Goal: Task Accomplishment & Management: Use online tool/utility

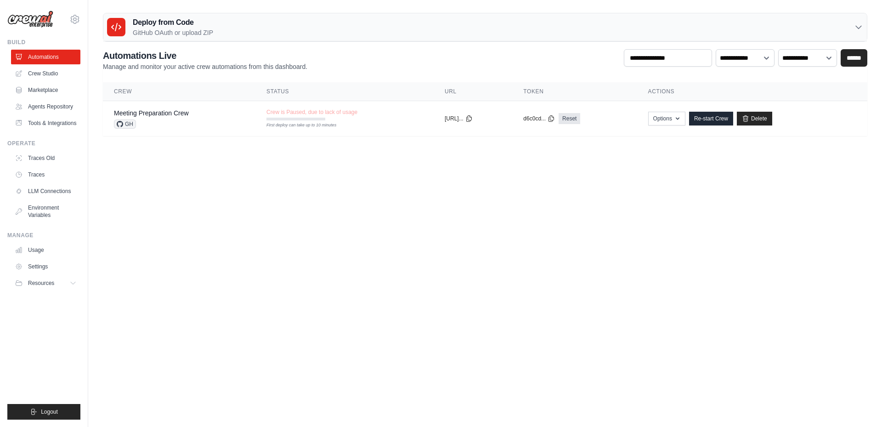
click at [159, 23] on h3 "Deploy from Code" at bounding box center [173, 22] width 80 height 11
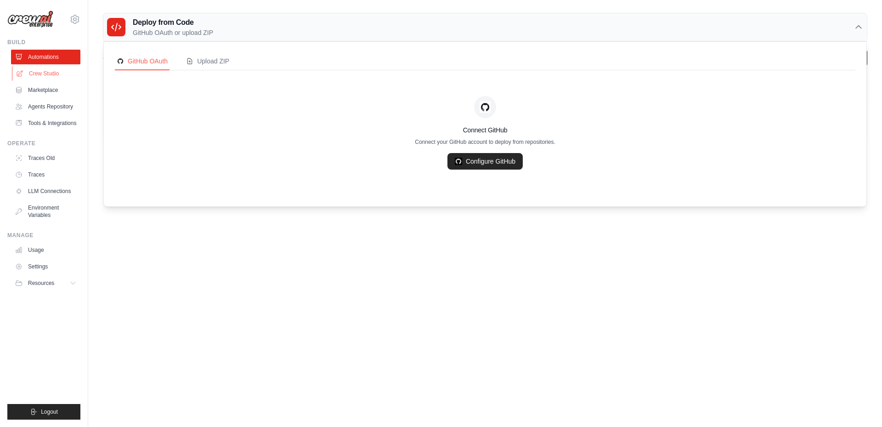
click at [55, 71] on link "Crew Studio" at bounding box center [46, 73] width 69 height 15
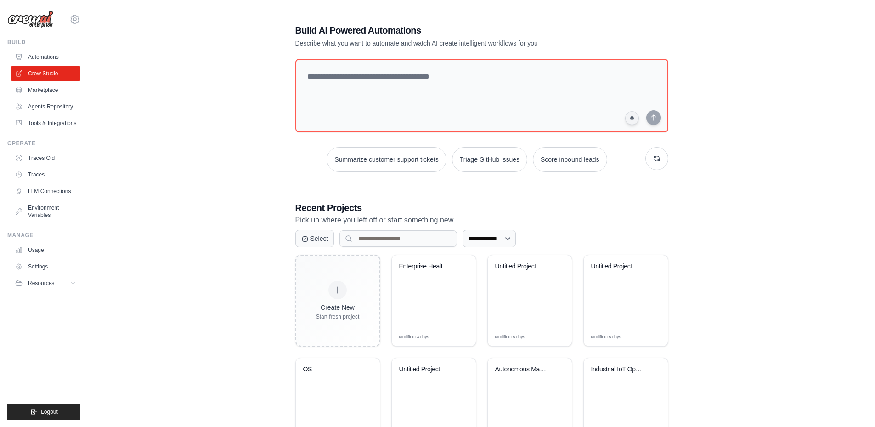
scroll to position [46, 0]
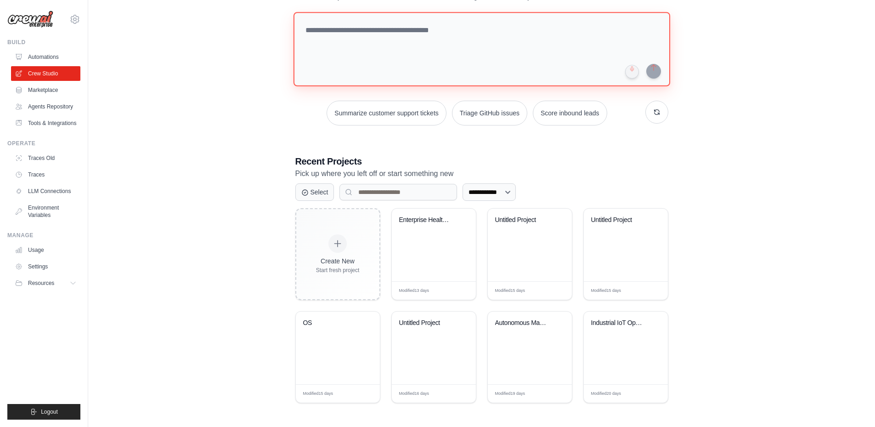
click at [393, 38] on textarea at bounding box center [481, 49] width 377 height 74
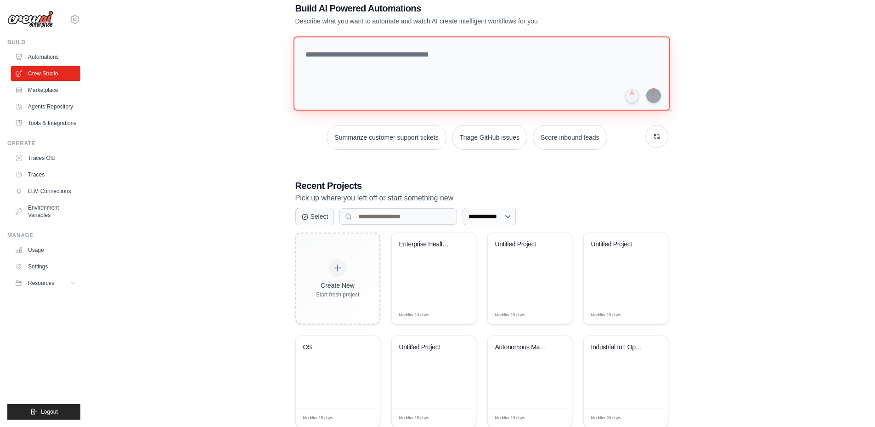
scroll to position [0, 0]
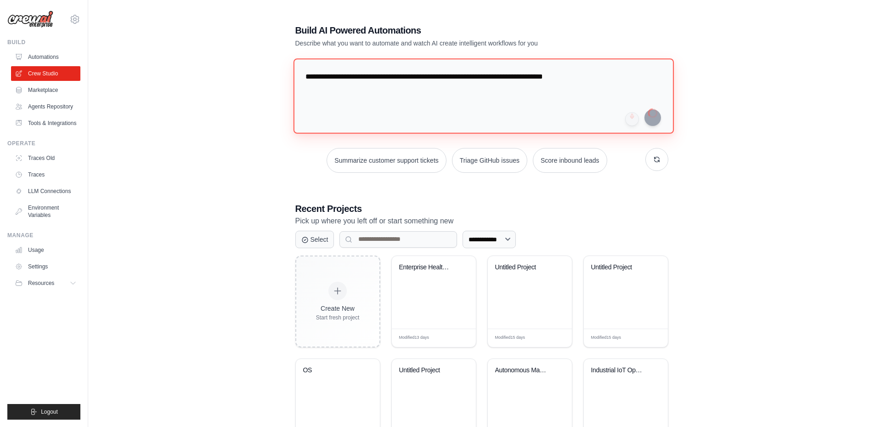
type textarea "**********"
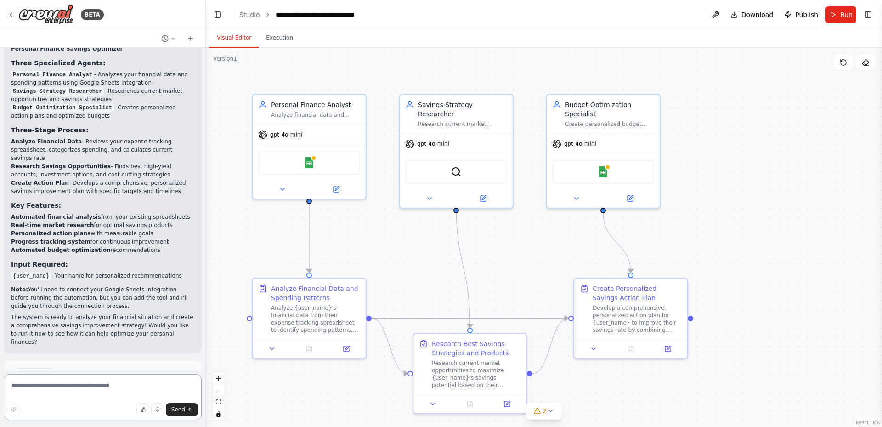
scroll to position [713, 0]
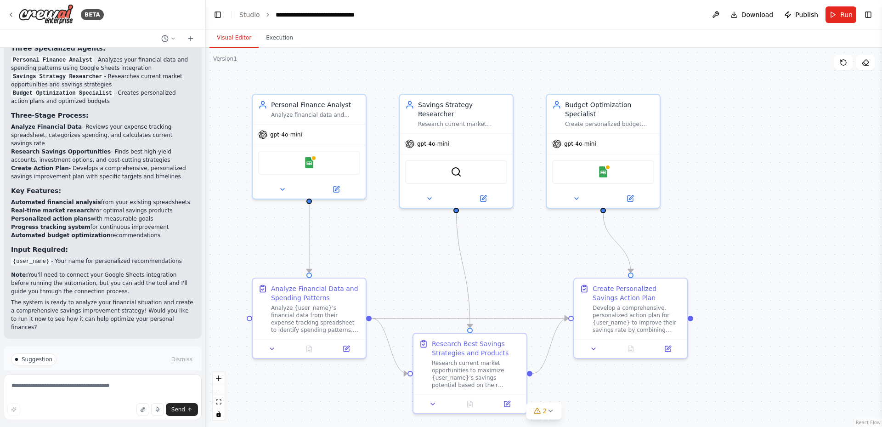
click at [123, 395] on span "Run Automation" at bounding box center [107, 398] width 45 height 7
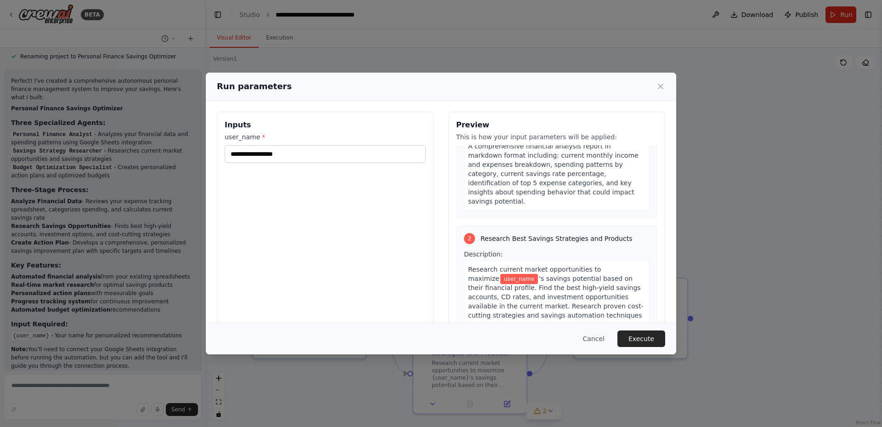
scroll to position [138, 0]
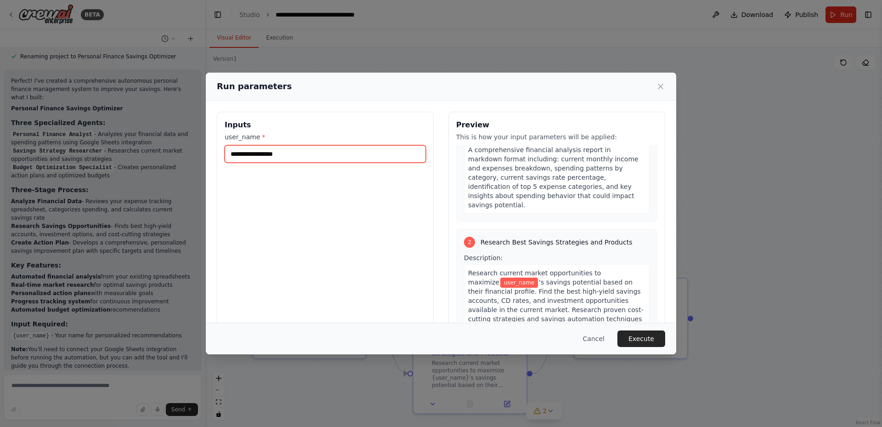
click at [354, 155] on input "user_name *" at bounding box center [325, 153] width 201 height 17
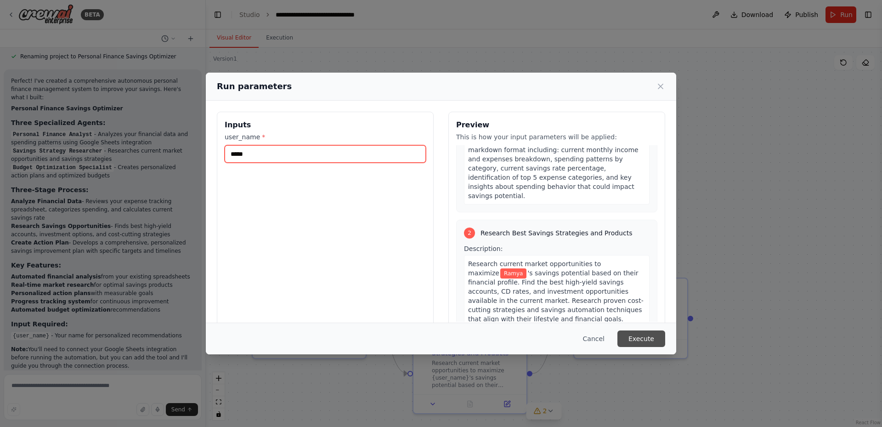
type input "*****"
click at [659, 340] on button "Execute" at bounding box center [642, 338] width 48 height 17
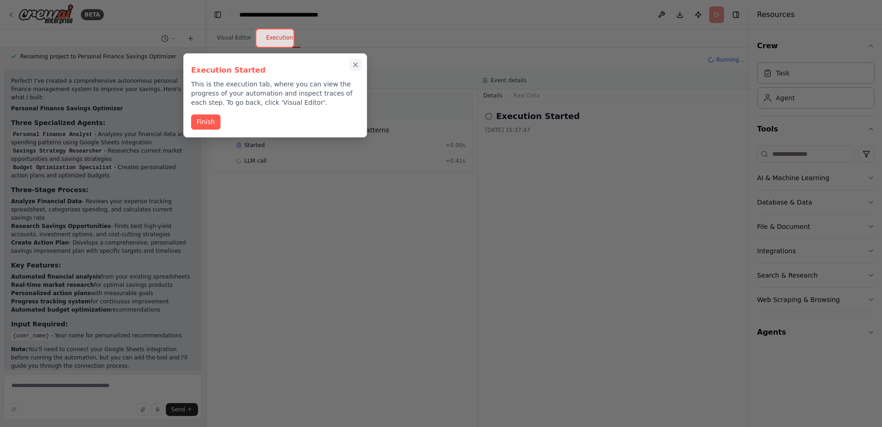
click at [357, 64] on icon "Close walkthrough" at bounding box center [356, 65] width 4 height 4
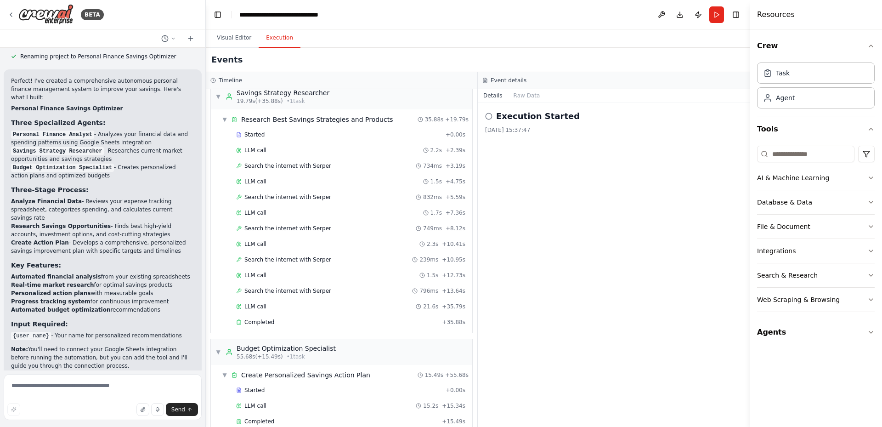
scroll to position [713, 0]
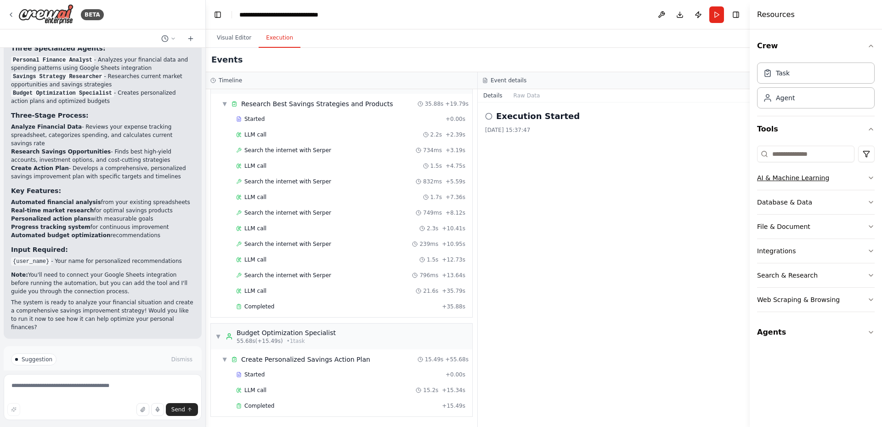
click at [872, 180] on icon "button" at bounding box center [870, 177] width 7 height 7
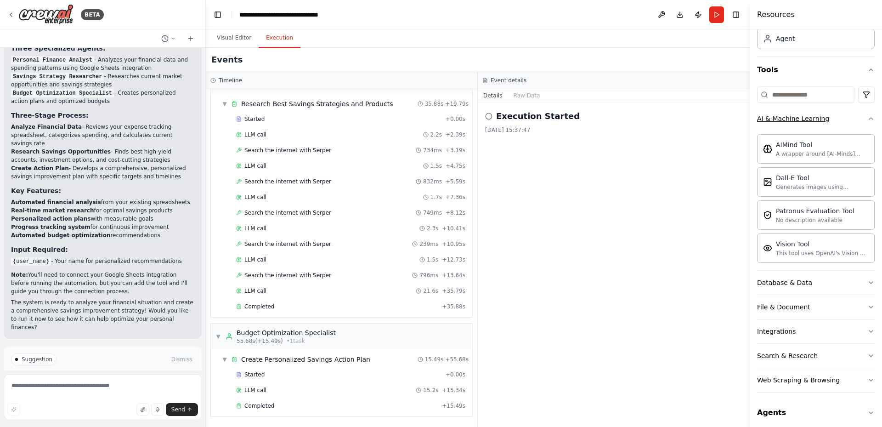
scroll to position [65, 0]
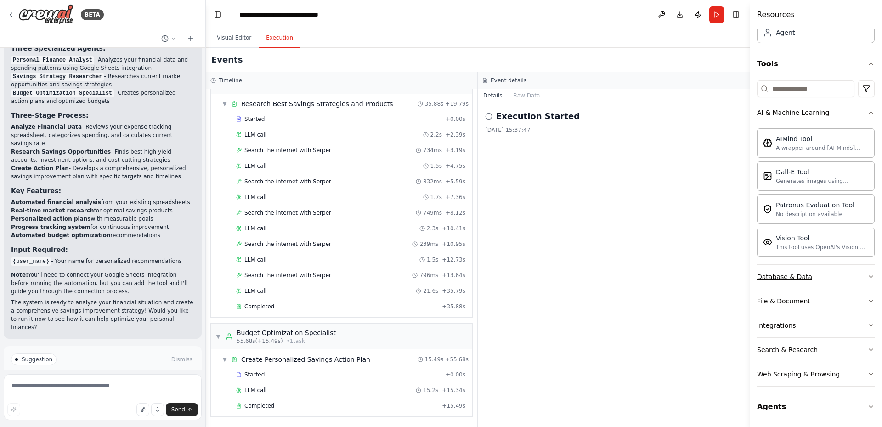
click at [869, 276] on icon "button" at bounding box center [871, 277] width 4 height 2
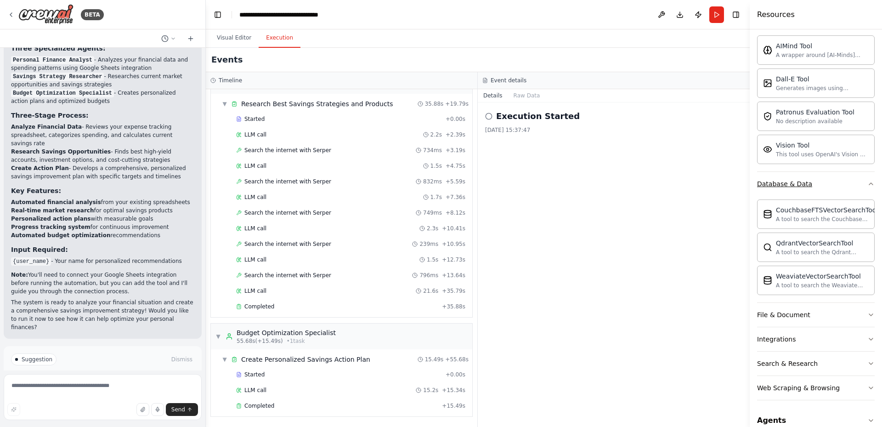
scroll to position [172, 0]
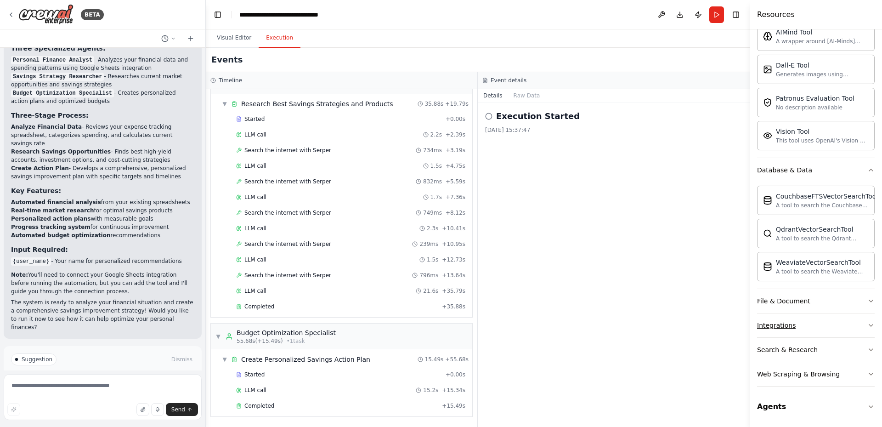
click at [867, 325] on icon "button" at bounding box center [870, 325] width 7 height 7
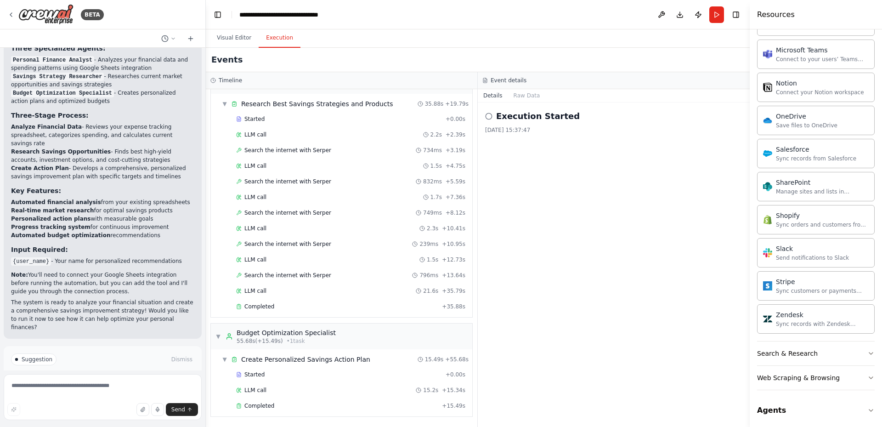
scroll to position [907, 0]
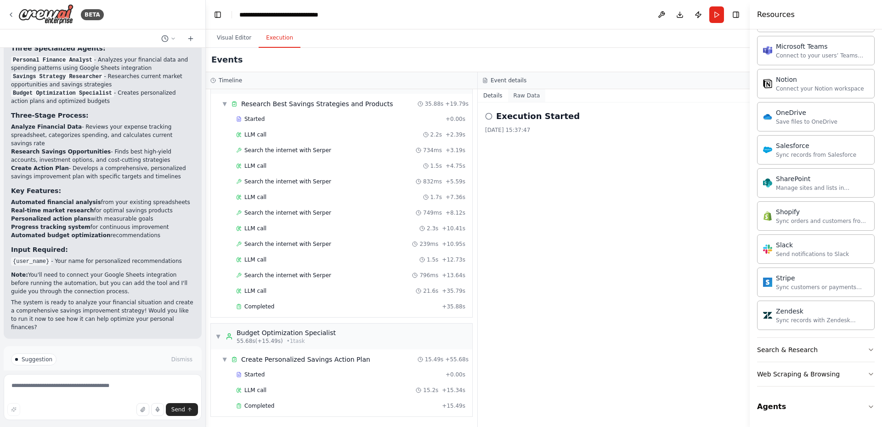
click at [518, 97] on button "Raw Data" at bounding box center [527, 95] width 38 height 13
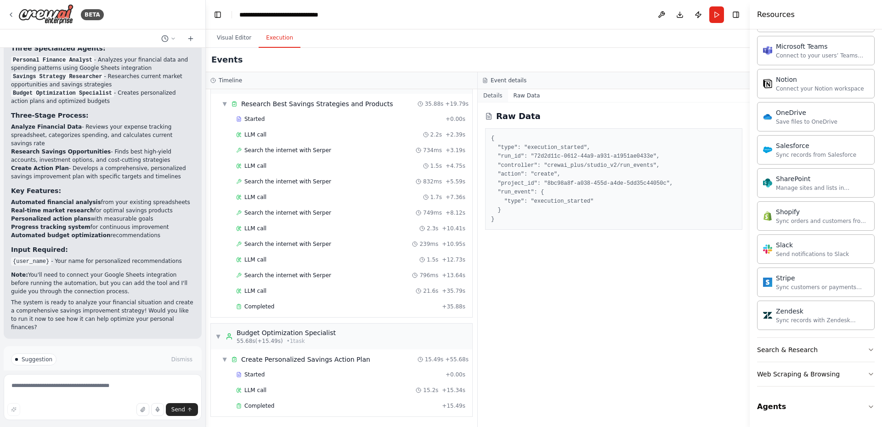
click at [492, 97] on button "Details" at bounding box center [493, 95] width 30 height 13
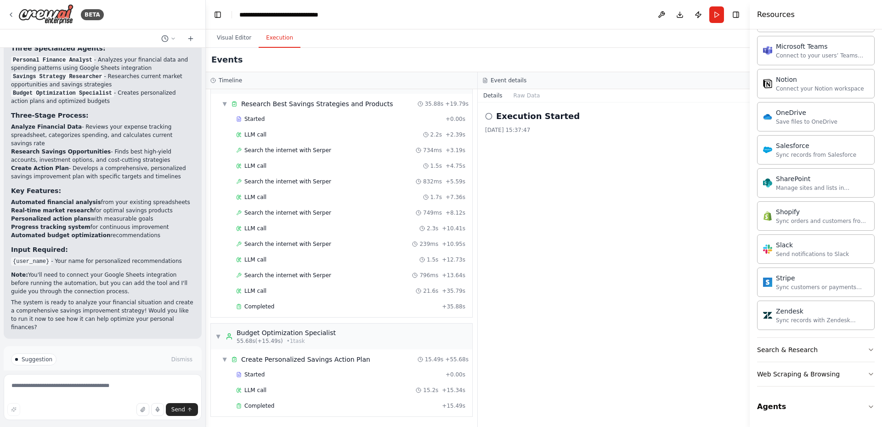
click at [489, 117] on icon at bounding box center [488, 116] width 7 height 7
click at [489, 115] on icon at bounding box center [488, 116] width 7 height 7
click at [255, 123] on div "Started + 0.00s" at bounding box center [351, 119] width 236 height 14
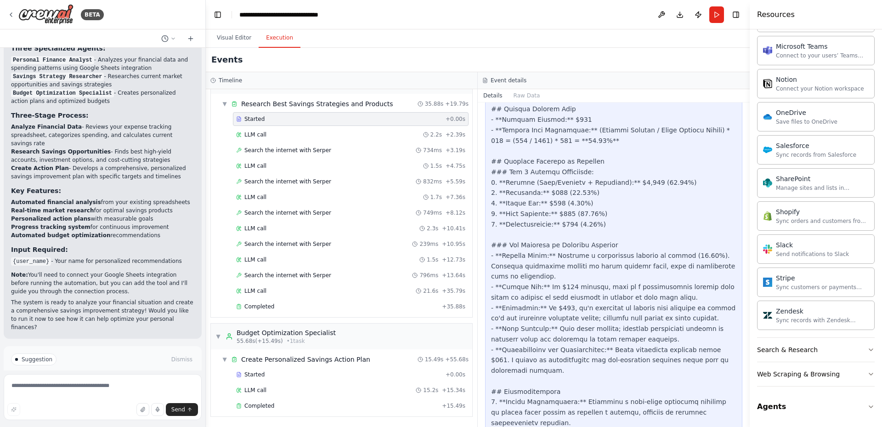
scroll to position [682, 0]
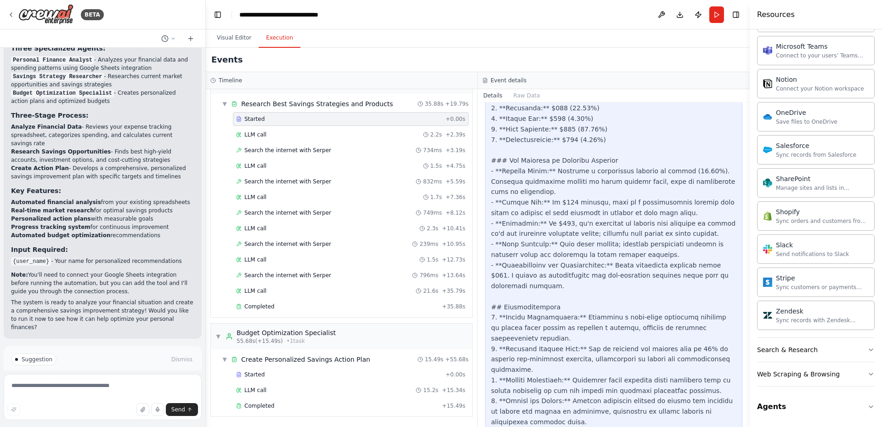
click at [112, 395] on span "Improve automation" at bounding box center [107, 398] width 56 height 7
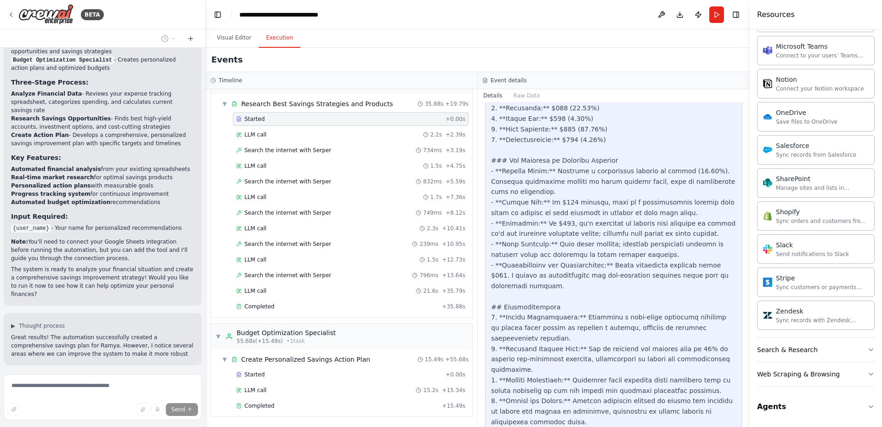
scroll to position [754, 0]
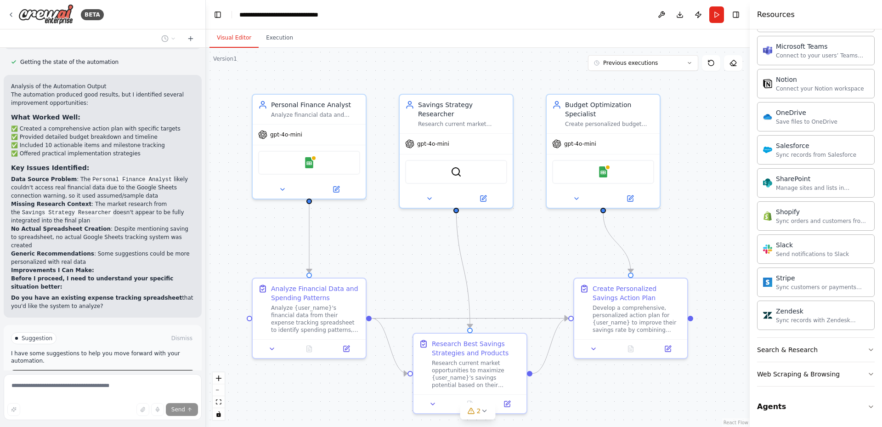
click at [231, 40] on button "Visual Editor" at bounding box center [234, 37] width 49 height 19
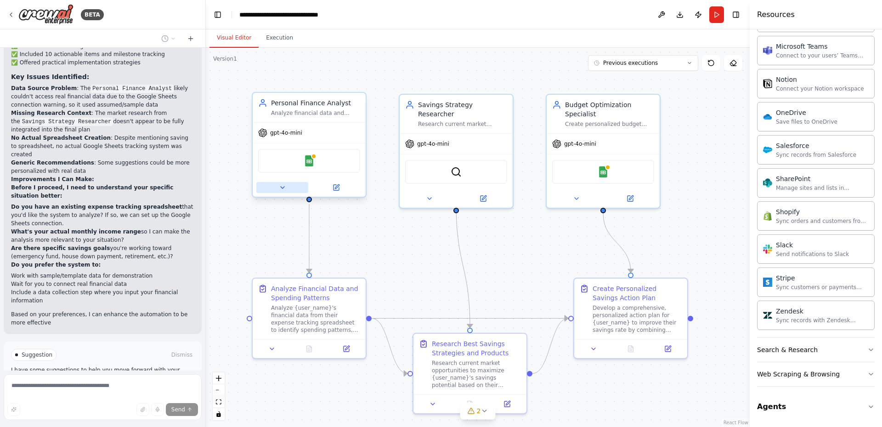
scroll to position [1169, 0]
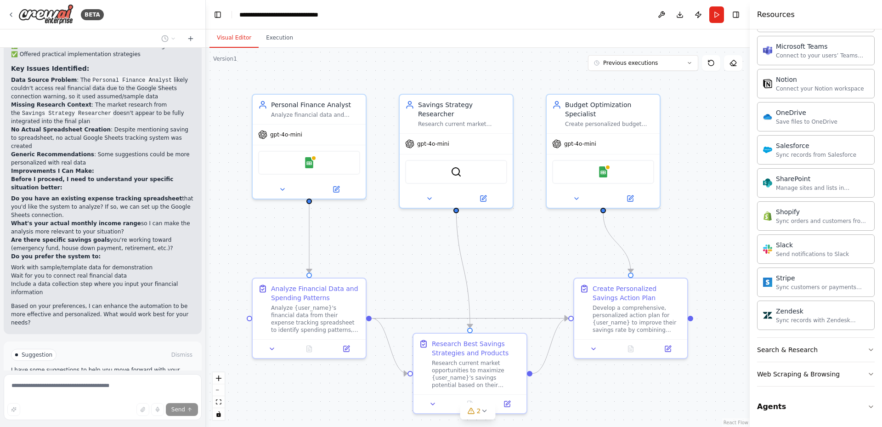
click at [120, 390] on span "Run Automation" at bounding box center [107, 393] width 45 height 7
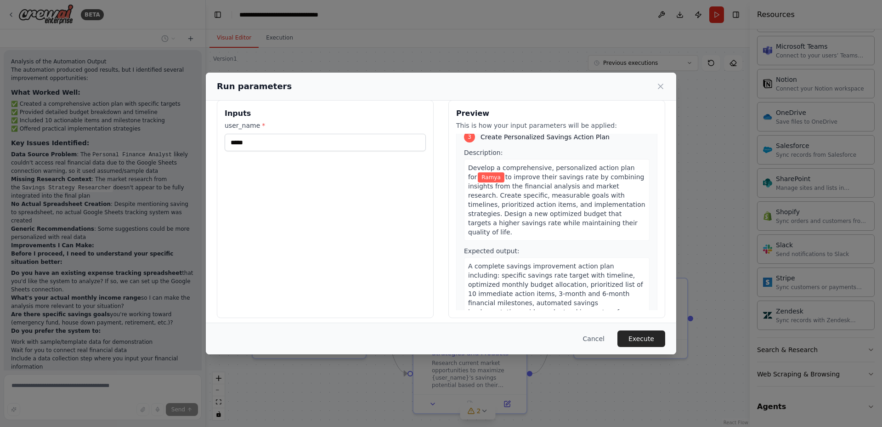
scroll to position [18, 0]
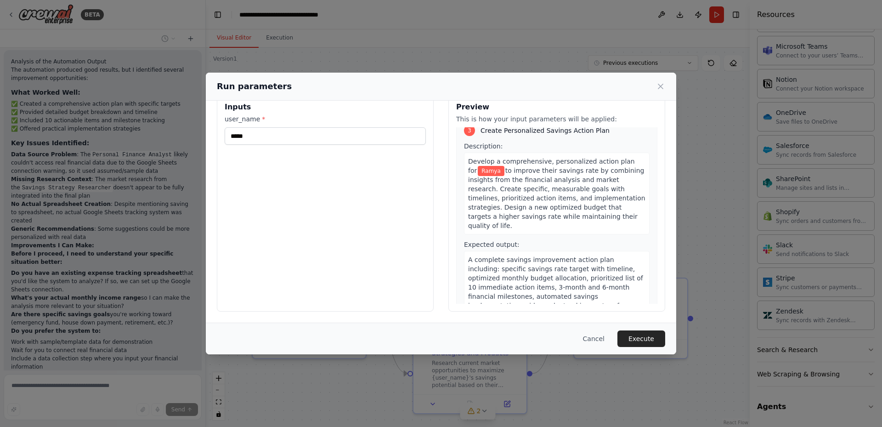
drag, startPoint x: 636, startPoint y: 336, endPoint x: 563, endPoint y: 323, distance: 74.3
click at [635, 336] on button "Execute" at bounding box center [642, 338] width 48 height 17
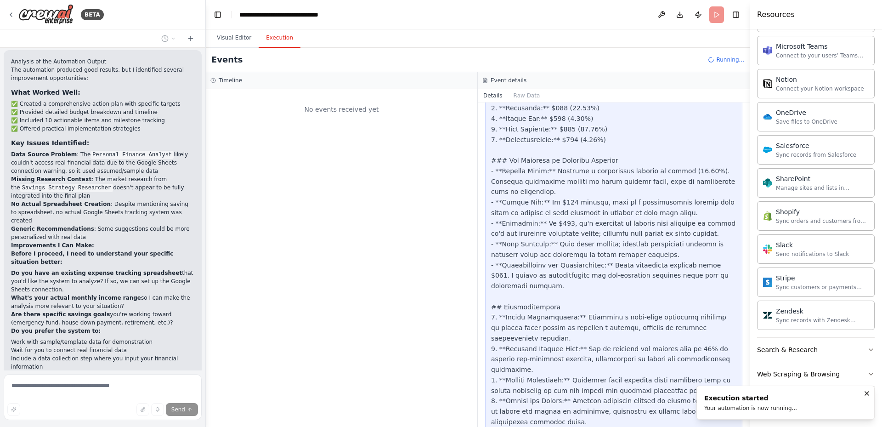
scroll to position [0, 0]
click at [523, 92] on button "Raw Data" at bounding box center [527, 95] width 38 height 13
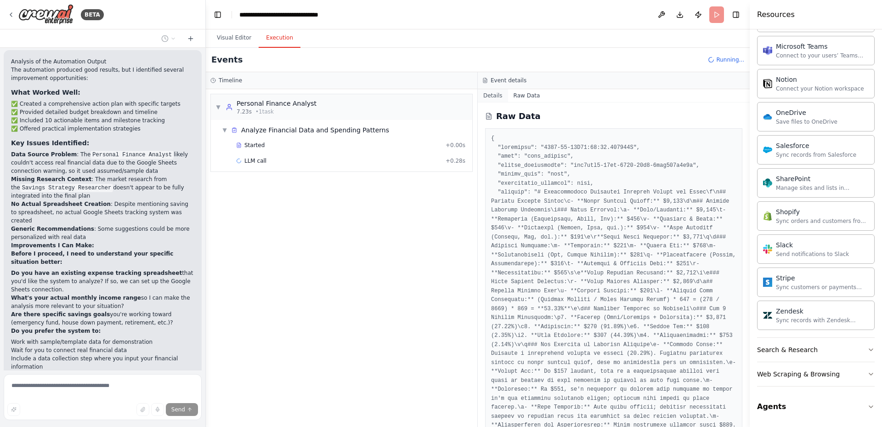
click at [496, 95] on button "Details" at bounding box center [493, 95] width 30 height 13
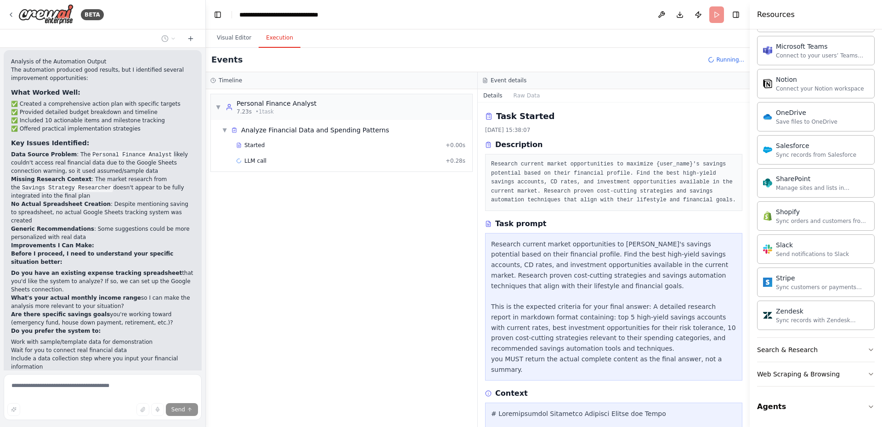
click at [701, 45] on div "Visual Editor Execution" at bounding box center [478, 38] width 544 height 18
click at [779, 15] on h4 "Resources" at bounding box center [776, 14] width 38 height 11
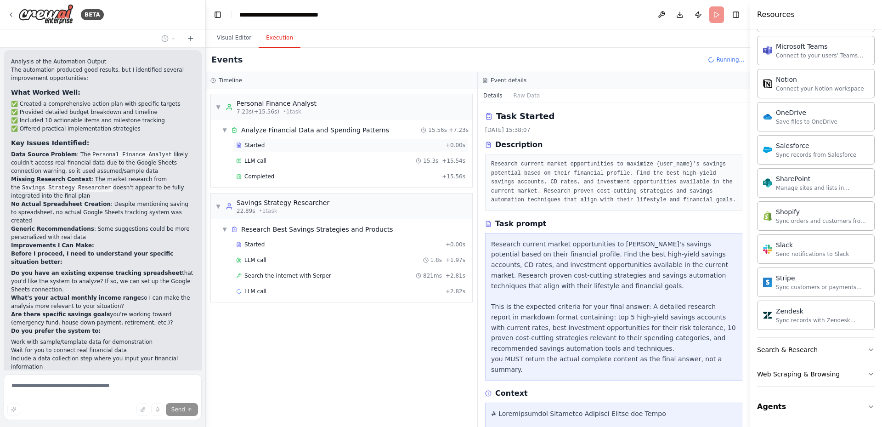
click at [289, 147] on div "Started" at bounding box center [339, 145] width 206 height 7
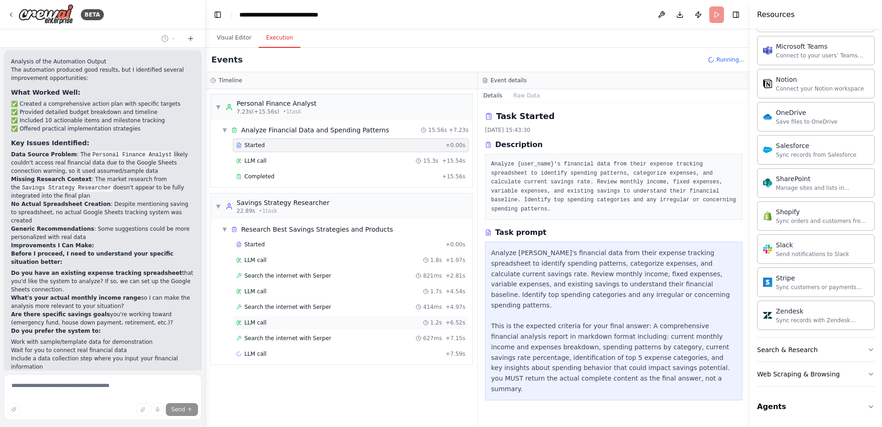
click at [273, 321] on div "LLM call 1.2s + 6.52s" at bounding box center [350, 322] width 229 height 7
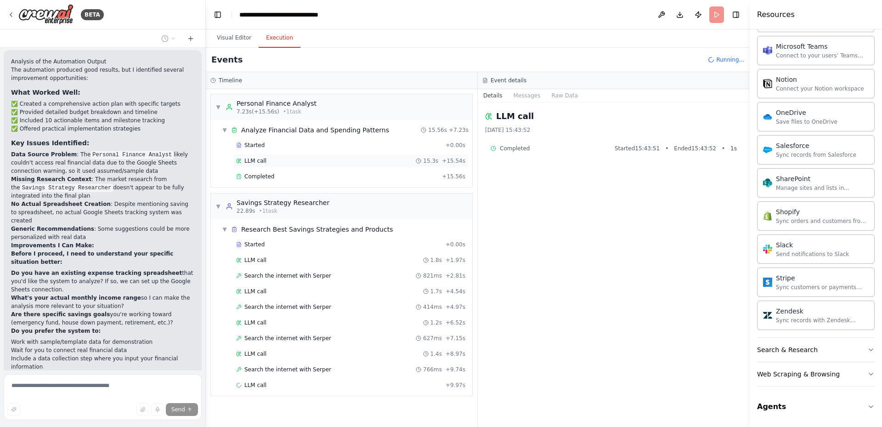
click at [296, 155] on div "LLM call 15.3s + 15.54s" at bounding box center [351, 161] width 236 height 14
click at [299, 180] on div "Completed" at bounding box center [337, 176] width 202 height 7
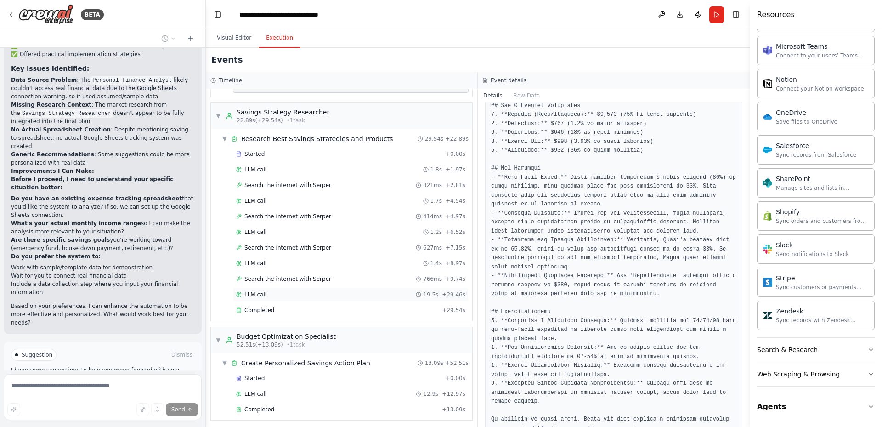
scroll to position [94, 0]
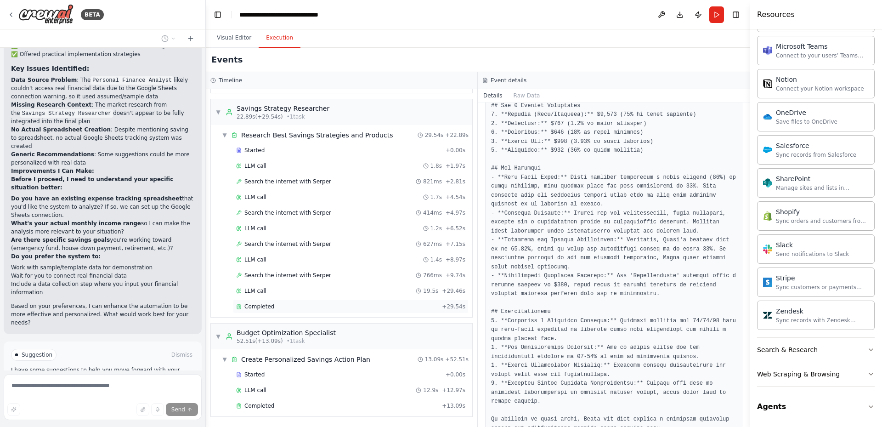
click at [271, 303] on span "Completed" at bounding box center [259, 306] width 30 height 7
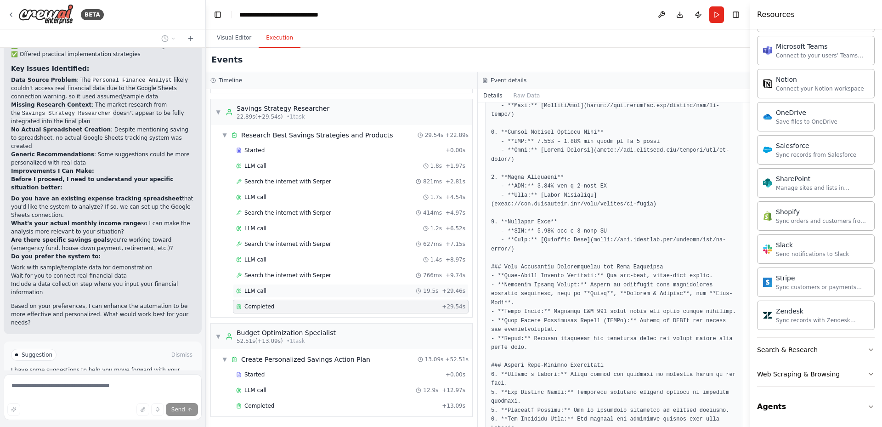
click at [274, 292] on div "LLM call 19.5s + 29.46s" at bounding box center [350, 290] width 229 height 7
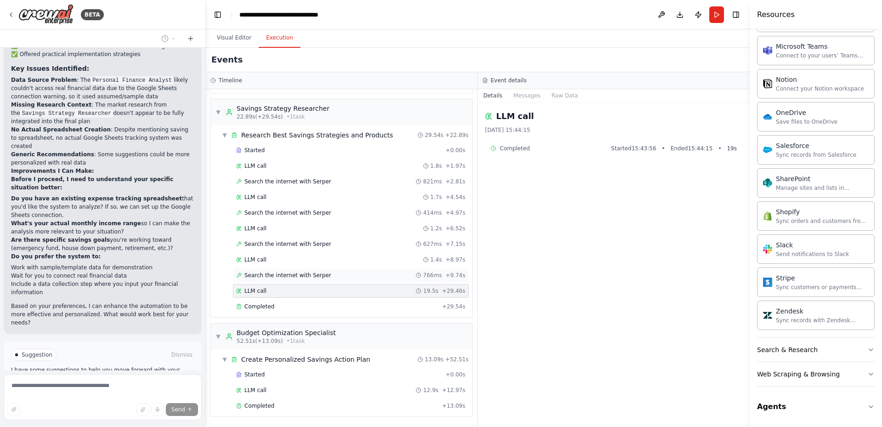
click at [273, 277] on span "Search the internet with Serper" at bounding box center [287, 275] width 87 height 7
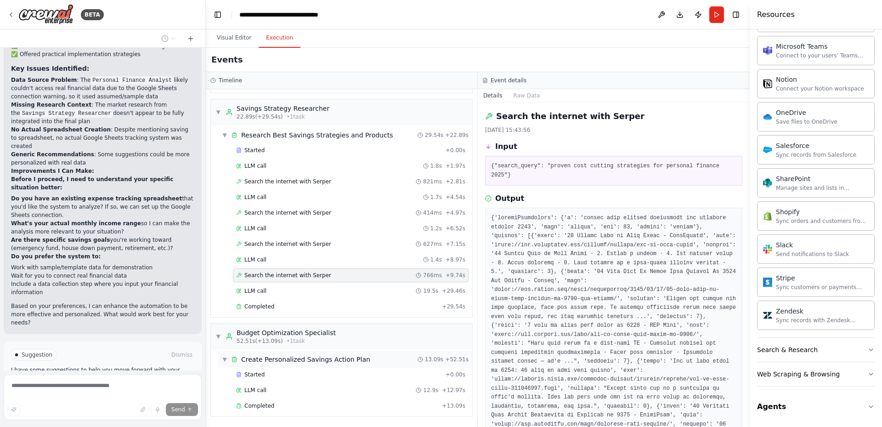
click at [285, 361] on span "Create Personalized Savings Action Plan" at bounding box center [305, 359] width 129 height 9
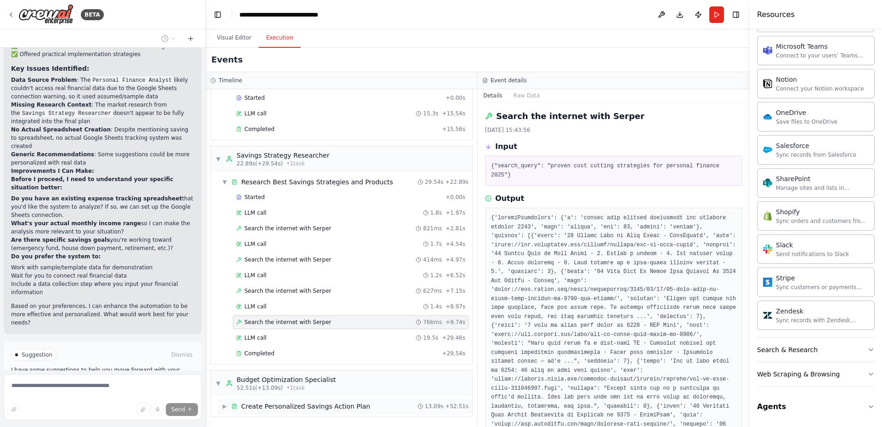
scroll to position [47, 0]
click at [227, 406] on span "▶" at bounding box center [225, 405] width 6 height 7
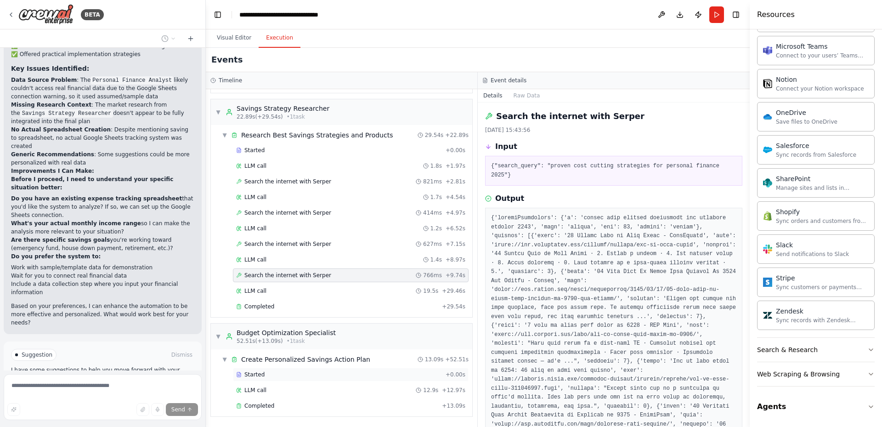
click at [255, 375] on span "Started" at bounding box center [254, 374] width 20 height 7
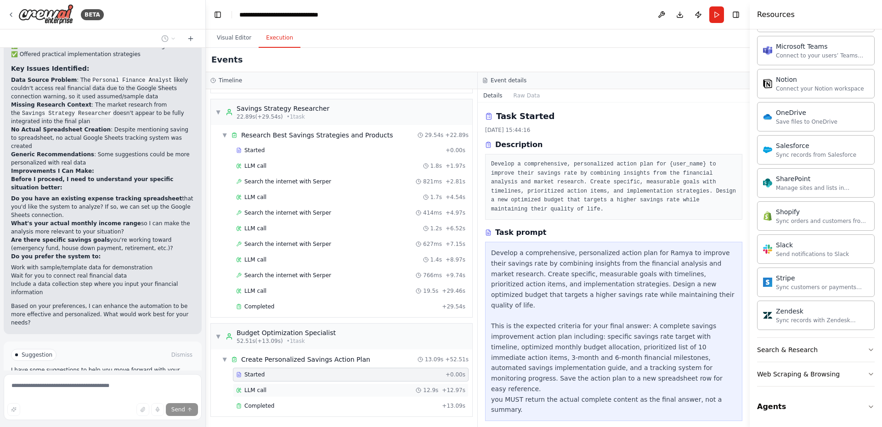
click at [262, 389] on span "LLM call" at bounding box center [255, 389] width 22 height 7
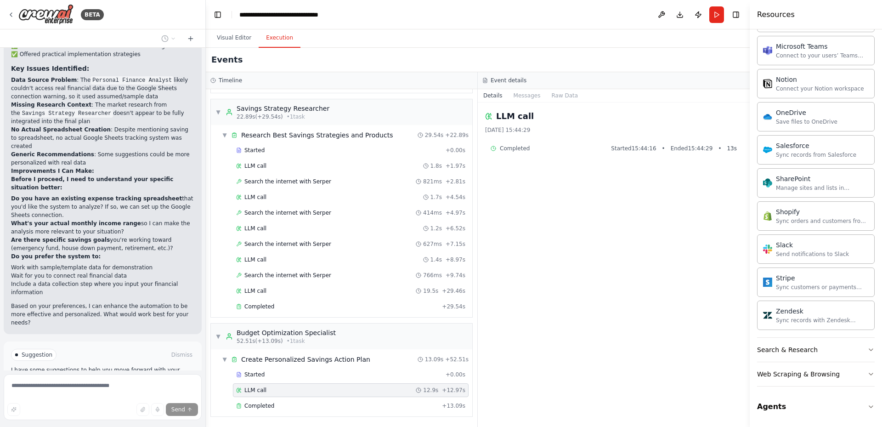
click at [631, 133] on div "27/09/2025, 15:44:29" at bounding box center [613, 129] width 257 height 7
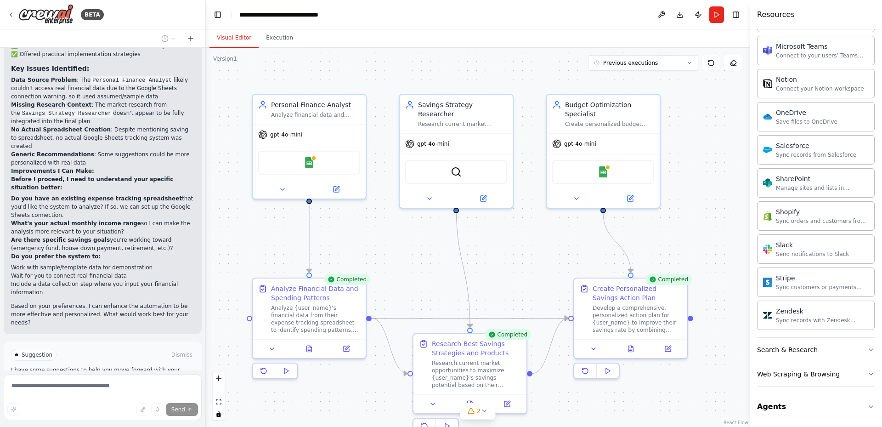
click at [241, 33] on button "Visual Editor" at bounding box center [234, 37] width 49 height 19
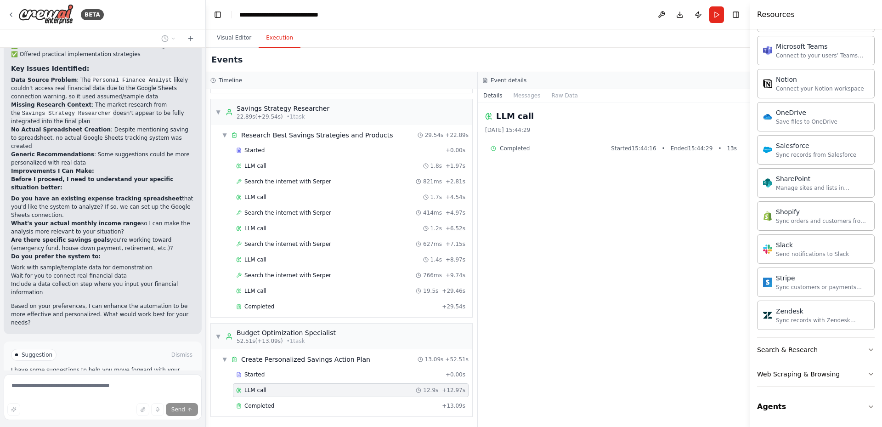
click at [278, 38] on button "Execution" at bounding box center [280, 37] width 42 height 19
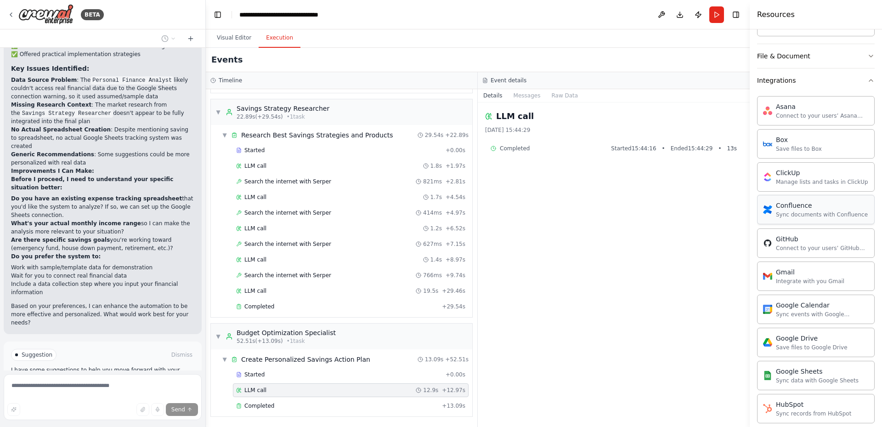
scroll to position [264, 0]
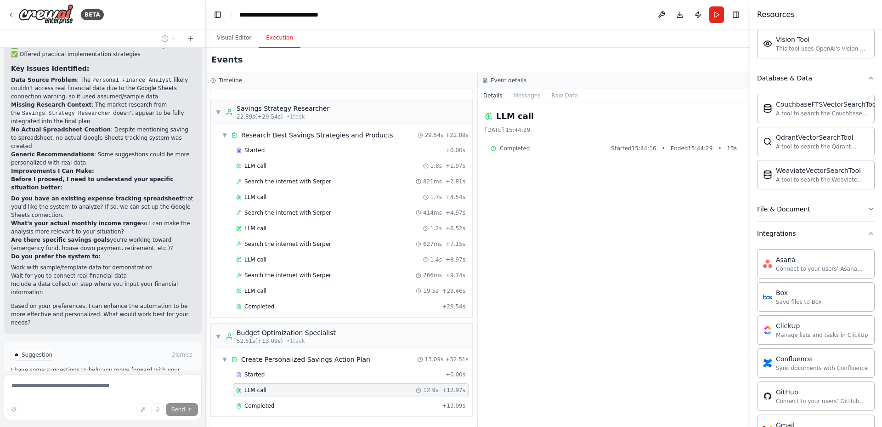
click at [778, 14] on h4 "Resources" at bounding box center [776, 14] width 38 height 11
click at [771, 20] on h4 "Resources" at bounding box center [776, 14] width 38 height 11
click at [658, 16] on button at bounding box center [661, 14] width 15 height 17
click at [665, 16] on div at bounding box center [661, 14] width 15 height 17
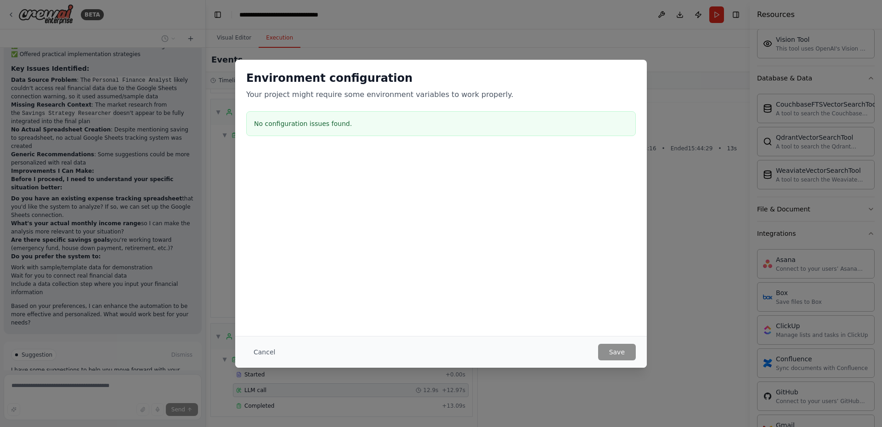
click at [644, 246] on div "Environment configuration Your project might require some environment variables…" at bounding box center [441, 198] width 412 height 276
click at [264, 353] on button "Cancel" at bounding box center [264, 352] width 36 height 17
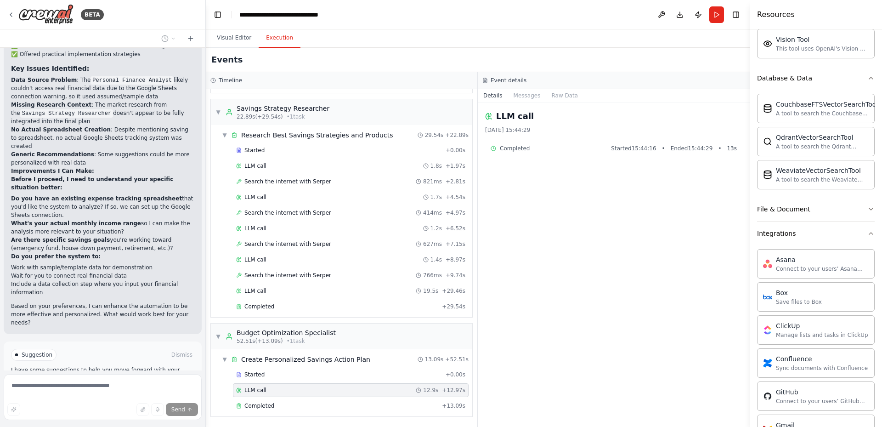
click at [627, 248] on div "LLM call 27/09/2025, 15:44:29 Completed Started 15:44:16 • Ended 15:44:29 • 13 s" at bounding box center [614, 264] width 272 height 324
click at [873, 164] on div "Crew Task Agent Tools AI & Machine Learning AIMind Tool A wrapper around [AI-Mi…" at bounding box center [816, 227] width 132 height 397
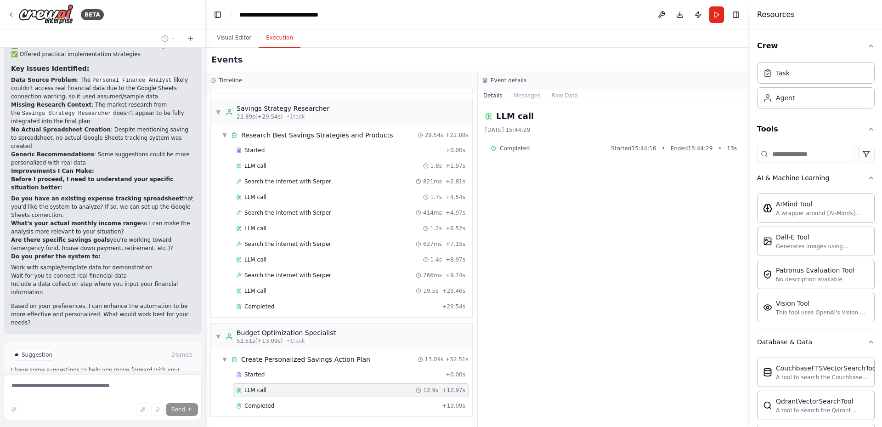
click at [867, 48] on icon "button" at bounding box center [870, 45] width 7 height 7
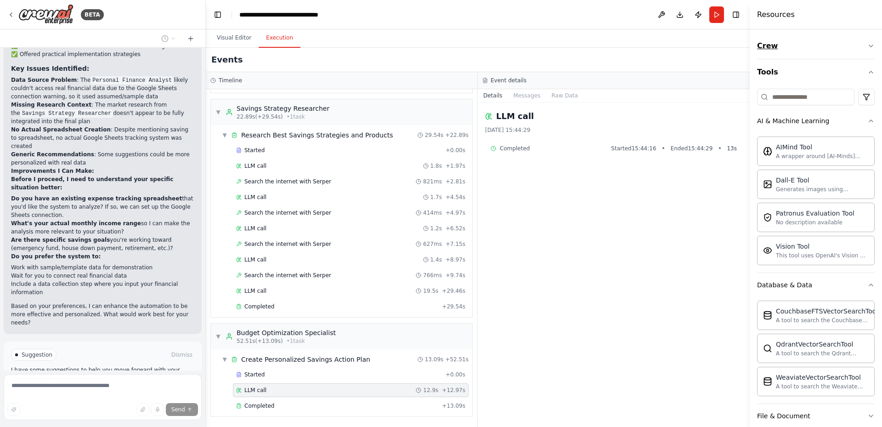
click at [867, 48] on icon "button" at bounding box center [870, 45] width 7 height 7
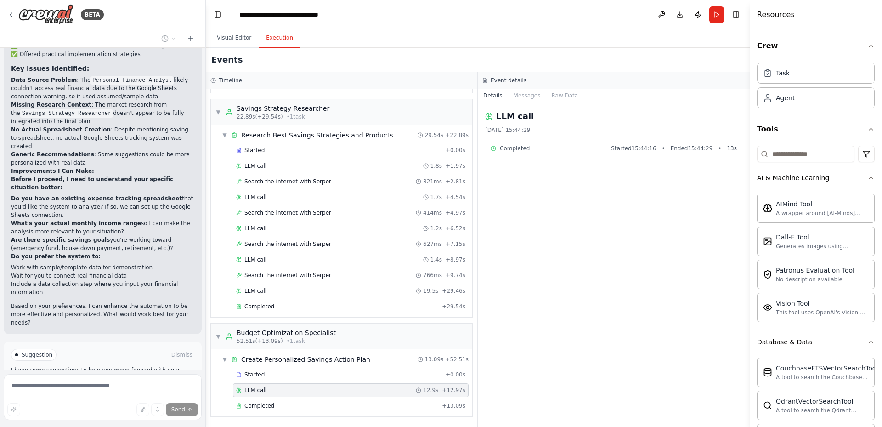
click at [867, 48] on icon "button" at bounding box center [870, 45] width 7 height 7
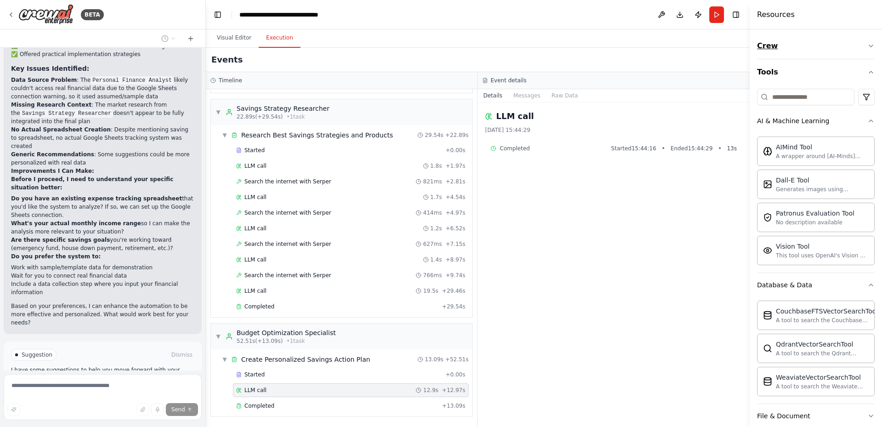
click at [867, 45] on icon "button" at bounding box center [870, 45] width 7 height 7
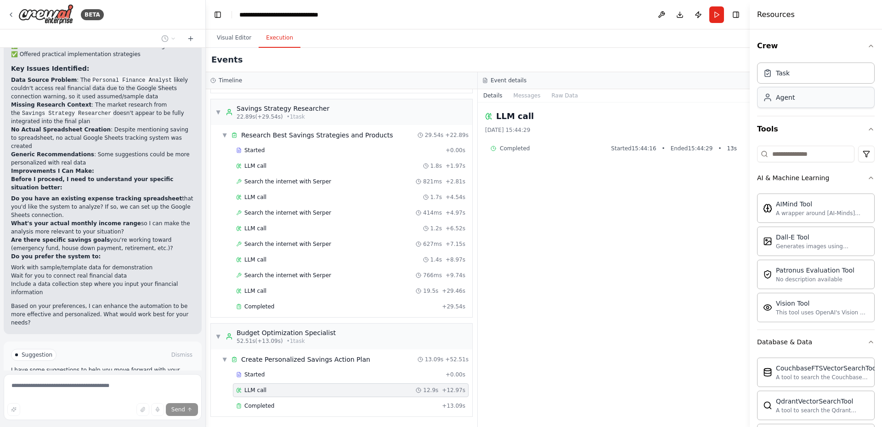
click at [824, 102] on div "Agent" at bounding box center [816, 97] width 118 height 21
click at [788, 103] on div "Agent" at bounding box center [816, 97] width 118 height 21
click at [793, 76] on div "Task" at bounding box center [816, 72] width 118 height 21
click at [867, 130] on icon "button" at bounding box center [870, 128] width 7 height 7
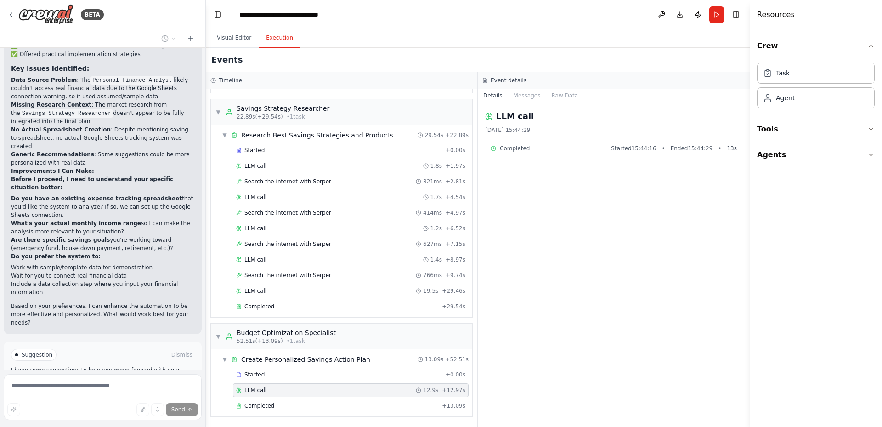
click at [728, 193] on div "LLM call 27/09/2025, 15:44:29 Completed Started 15:44:16 • Ended 15:44:29 • 13 s" at bounding box center [614, 264] width 272 height 324
click at [765, 19] on h4 "Resources" at bounding box center [776, 14] width 38 height 11
click at [695, 162] on div "LLM call 27/09/2025, 15:44:29 Completed Started 15:44:16 • Ended 15:44:29 • 13 s" at bounding box center [614, 264] width 272 height 324
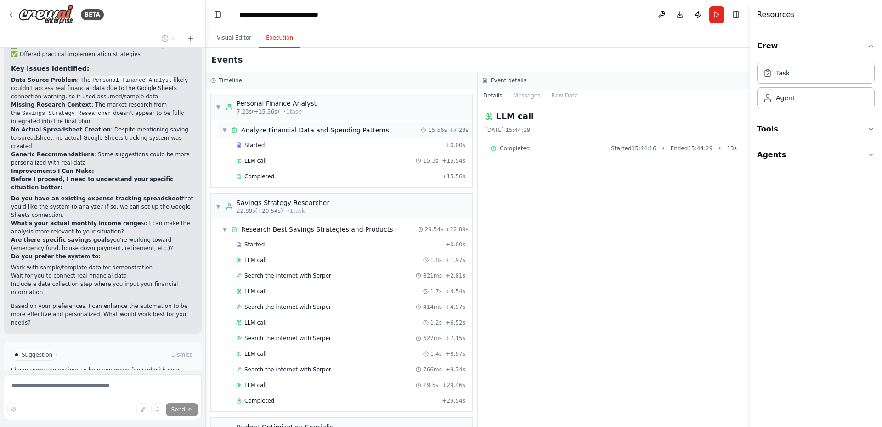
click at [225, 129] on span "▼" at bounding box center [225, 129] width 6 height 7
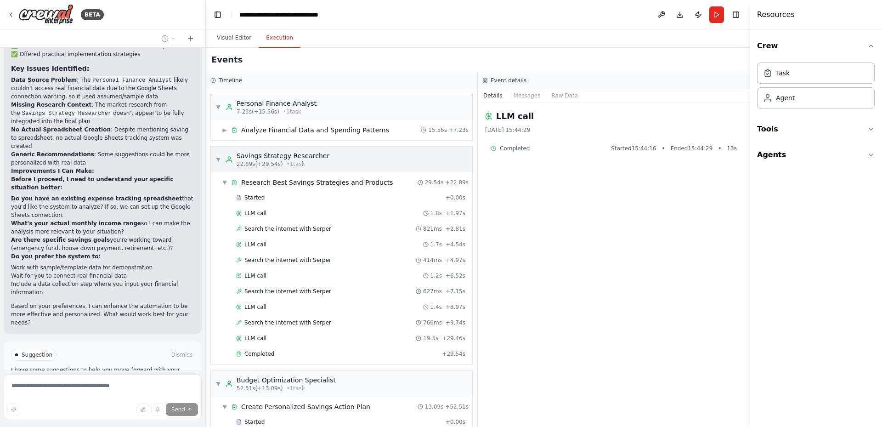
click at [220, 159] on span "▼" at bounding box center [218, 159] width 6 height 7
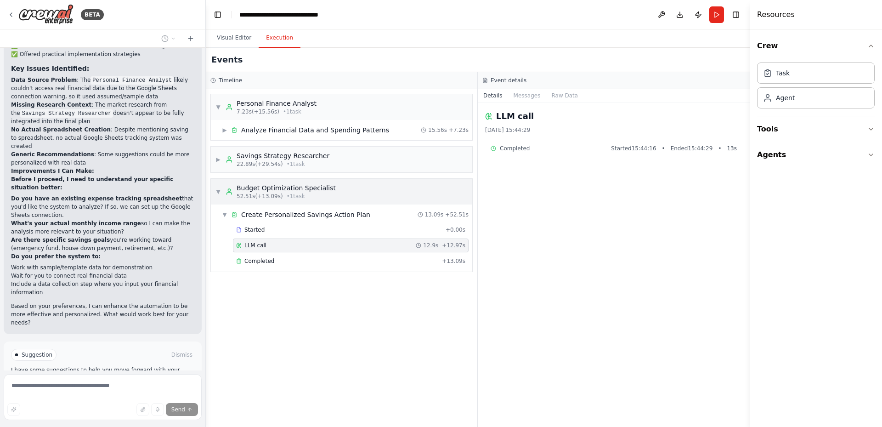
click at [221, 191] on span "▼" at bounding box center [218, 191] width 6 height 7
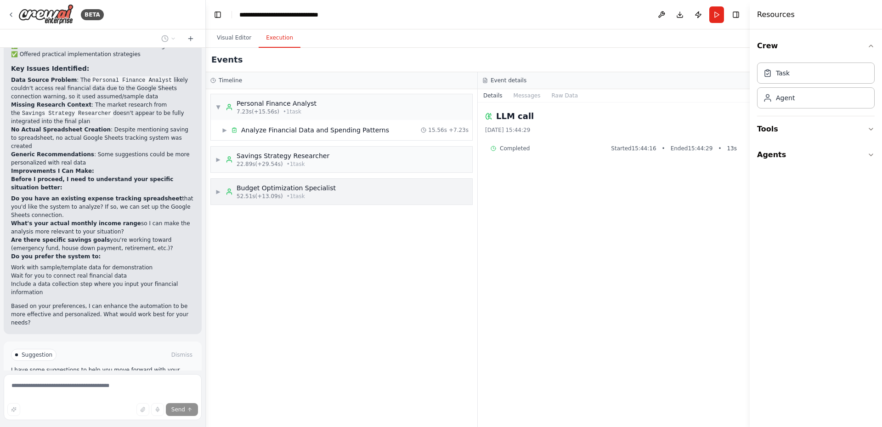
click at [313, 198] on div "52.51s (+13.09s) • 1 task" at bounding box center [286, 196] width 99 height 7
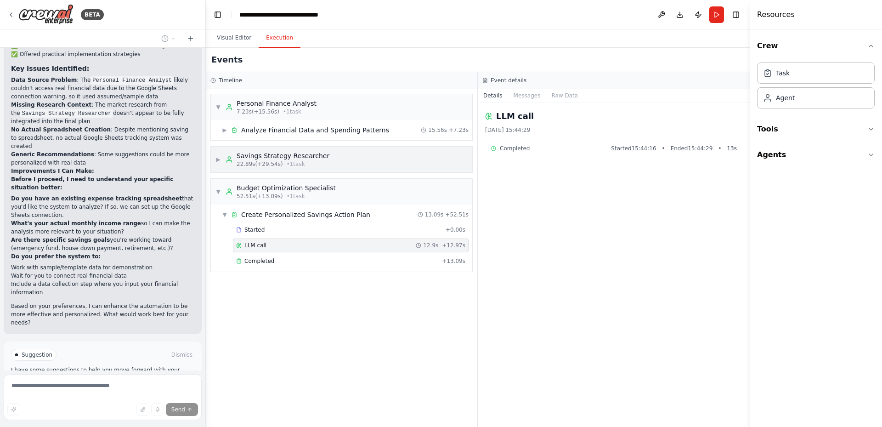
click at [320, 165] on div "▶ Savings Strategy Researcher 22.89s (+29.54s) • 1 task" at bounding box center [341, 160] width 261 height 26
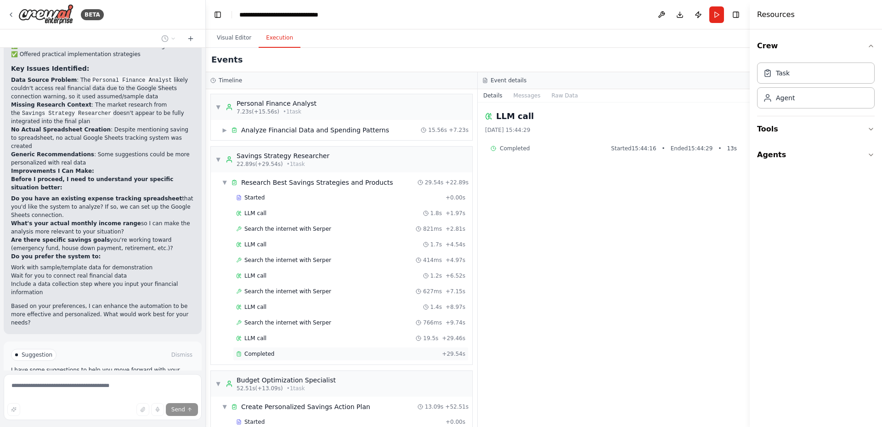
click at [297, 351] on div "Completed" at bounding box center [337, 353] width 202 height 7
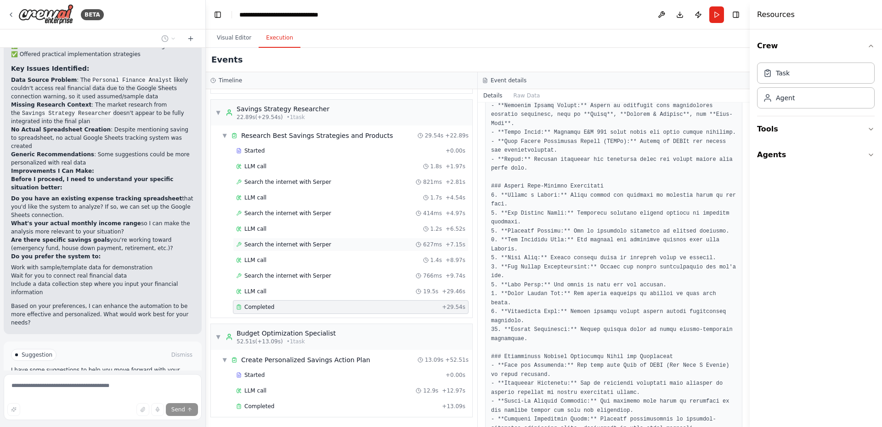
scroll to position [47, 0]
click at [90, 390] on span "Improve automation" at bounding box center [107, 393] width 56 height 7
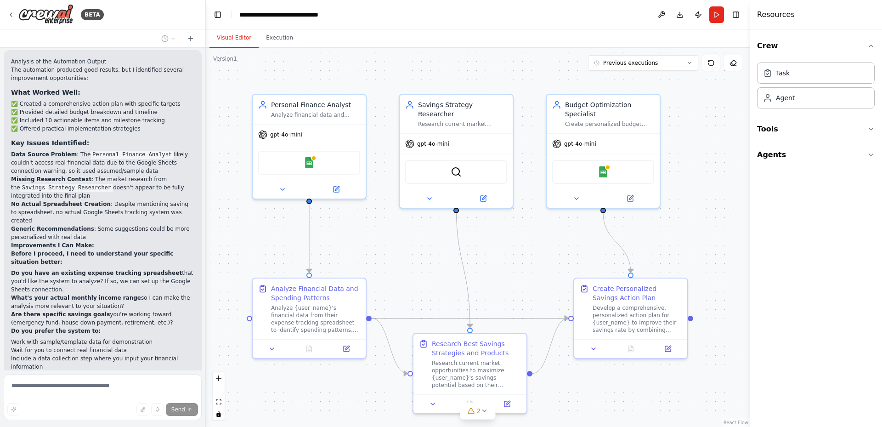
click at [226, 37] on button "Visual Editor" at bounding box center [234, 37] width 49 height 19
click at [682, 16] on button "Download" at bounding box center [680, 14] width 15 height 17
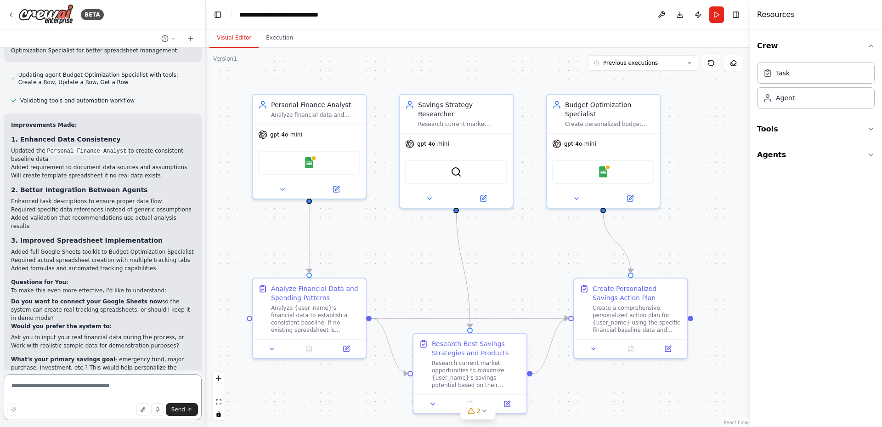
scroll to position [1814, 0]
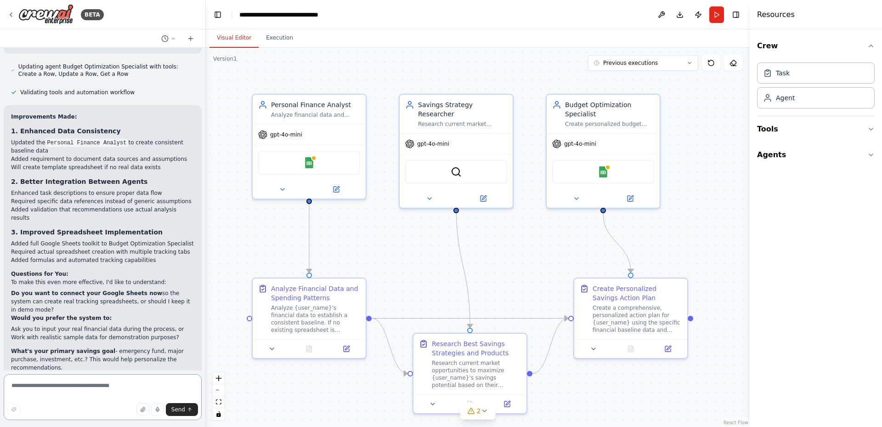
click at [93, 389] on textarea at bounding box center [103, 397] width 198 height 46
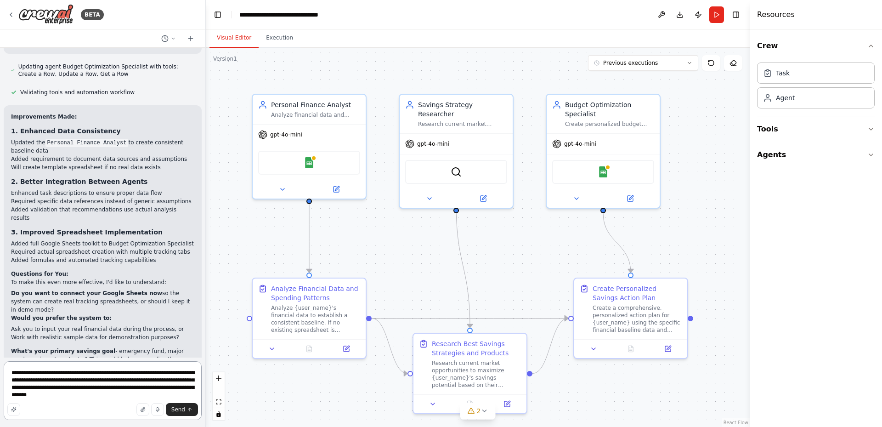
type textarea "**********"
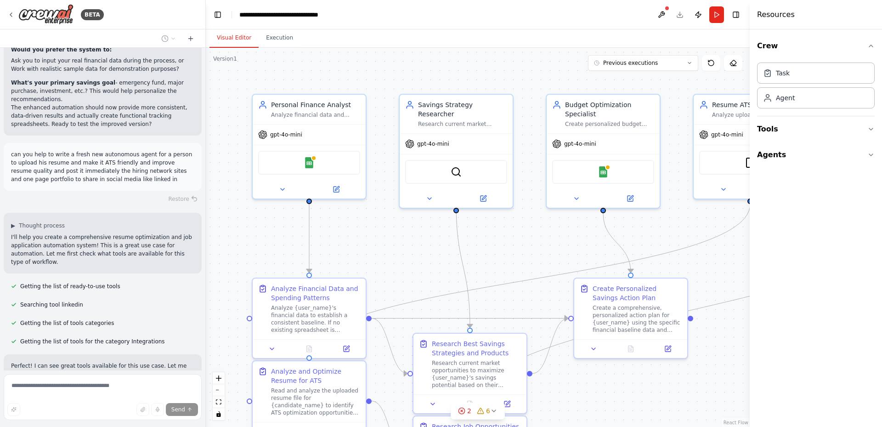
scroll to position [2239, 0]
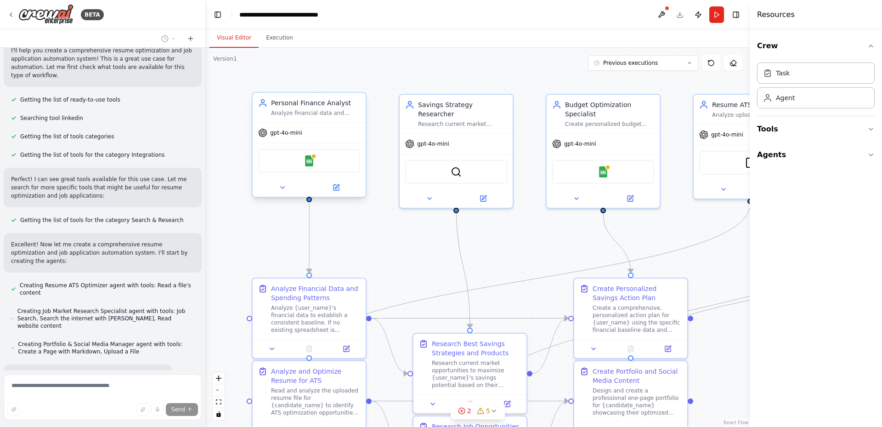
click at [324, 101] on div "Personal Finance Analyst" at bounding box center [315, 102] width 89 height 9
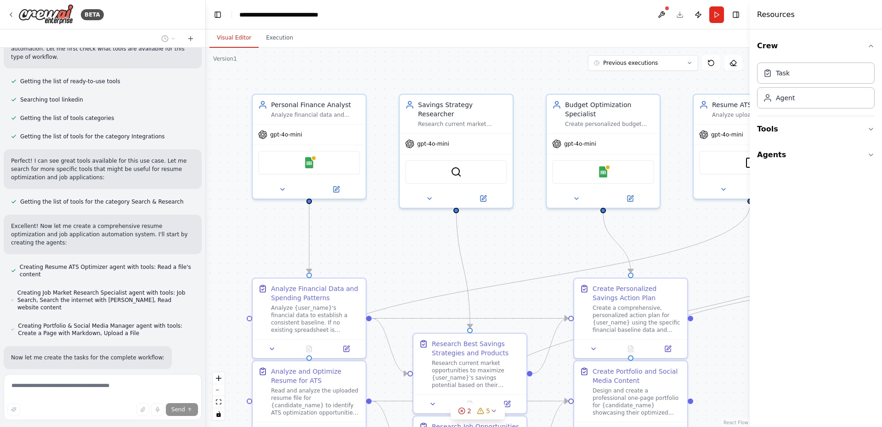
click at [362, 90] on div ".deletable-edge-delete-btn { width: 20px; height: 20px; border: 0px solid #ffff…" at bounding box center [478, 237] width 544 height 379
click at [348, 102] on div "Personal Finance Analyst" at bounding box center [315, 102] width 89 height 9
click at [357, 87] on button at bounding box center [359, 84] width 12 height 12
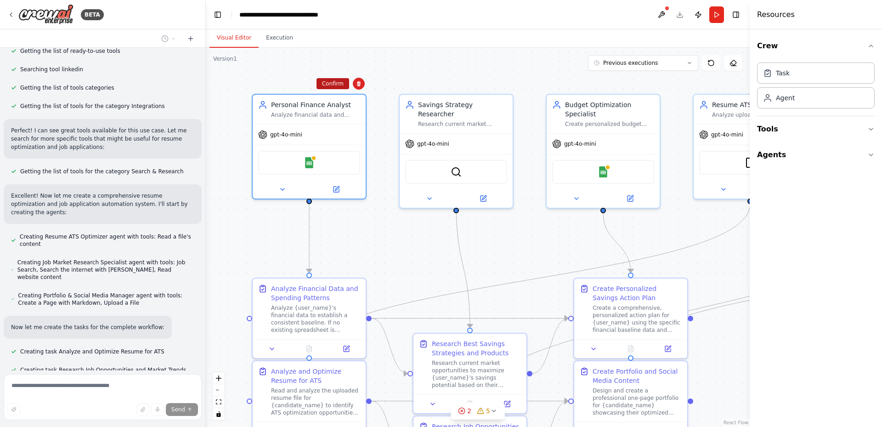
scroll to position [2326, 0]
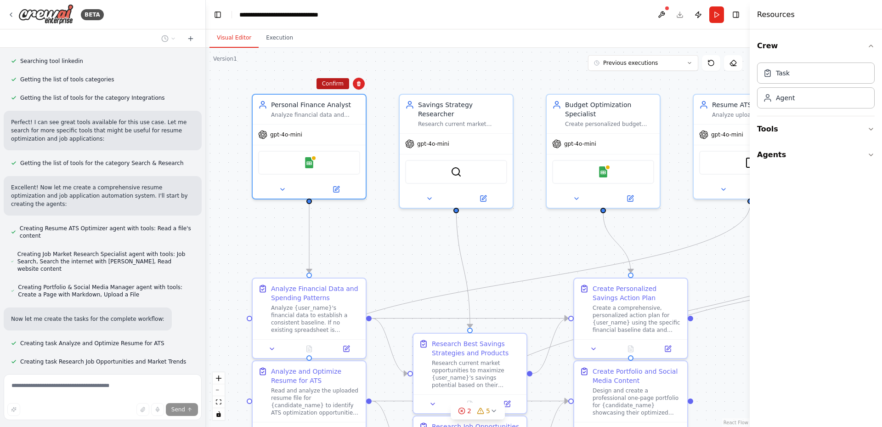
click at [341, 88] on button "Confirm" at bounding box center [333, 83] width 33 height 11
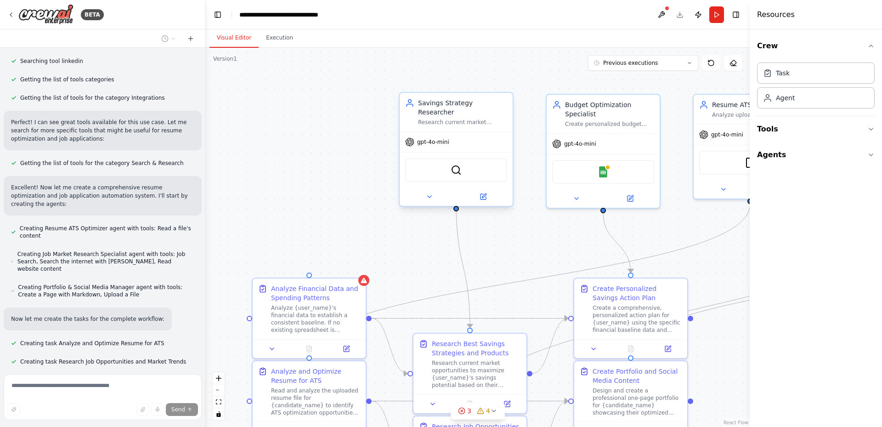
click at [497, 108] on div "Savings Strategy Researcher Research current market trends, savings strategies,…" at bounding box center [462, 112] width 89 height 28
click at [507, 86] on icon at bounding box center [506, 83] width 4 height 5
click at [482, 86] on button "Confirm" at bounding box center [480, 83] width 33 height 11
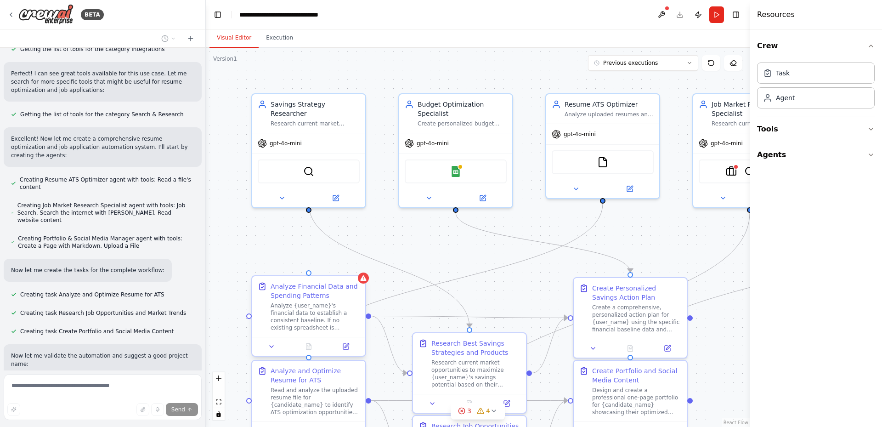
click at [342, 292] on div "Analyze Financial Data and Spending Patterns" at bounding box center [315, 291] width 89 height 18
click at [356, 267] on icon at bounding box center [359, 268] width 6 height 6
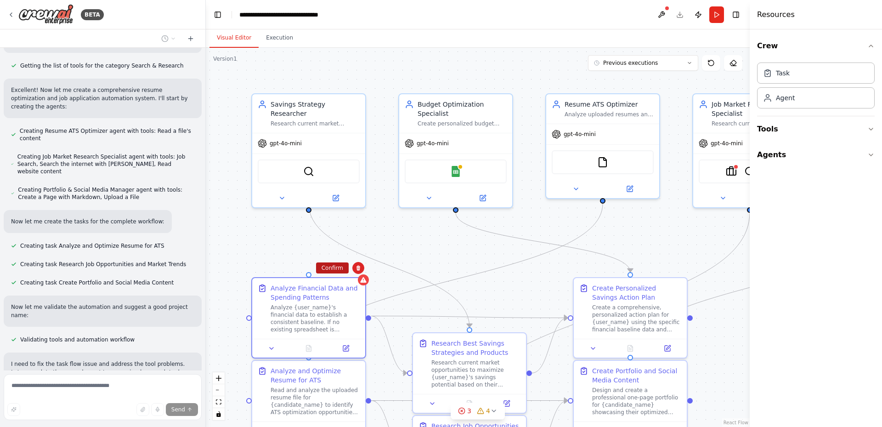
click at [339, 268] on button "Confirm" at bounding box center [332, 267] width 33 height 11
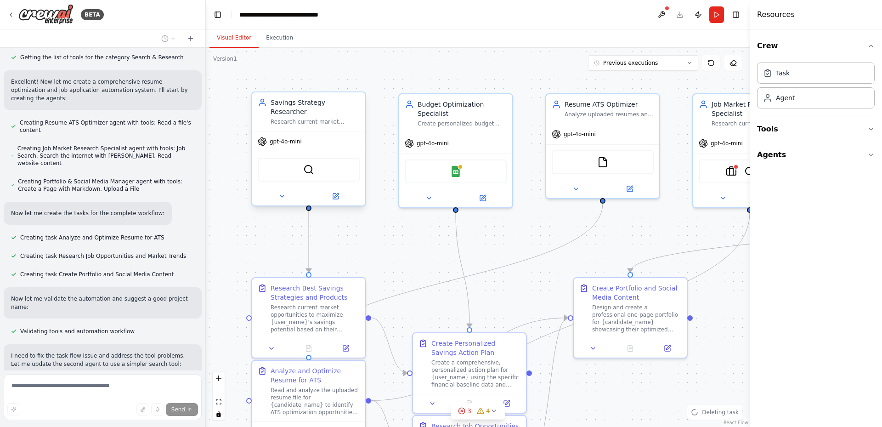
scroll to position [2440, 0]
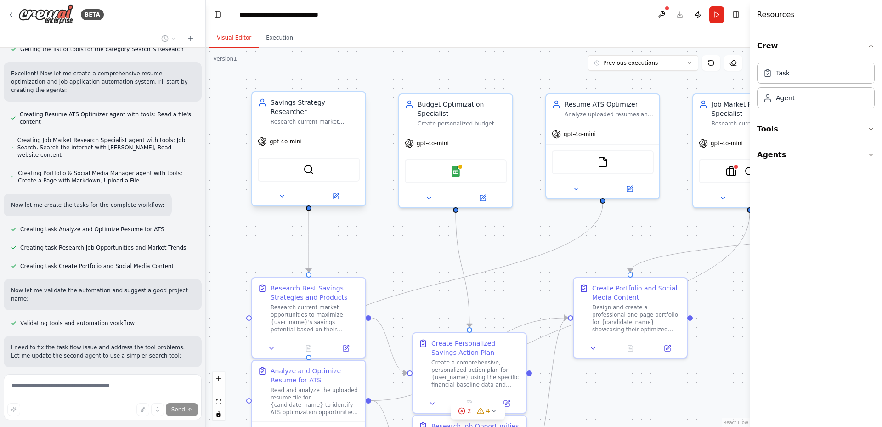
click at [354, 101] on div "Savings Strategy Researcher" at bounding box center [315, 107] width 89 height 18
click at [358, 84] on icon at bounding box center [359, 83] width 4 height 5
click at [332, 85] on button "Confirm" at bounding box center [332, 83] width 33 height 11
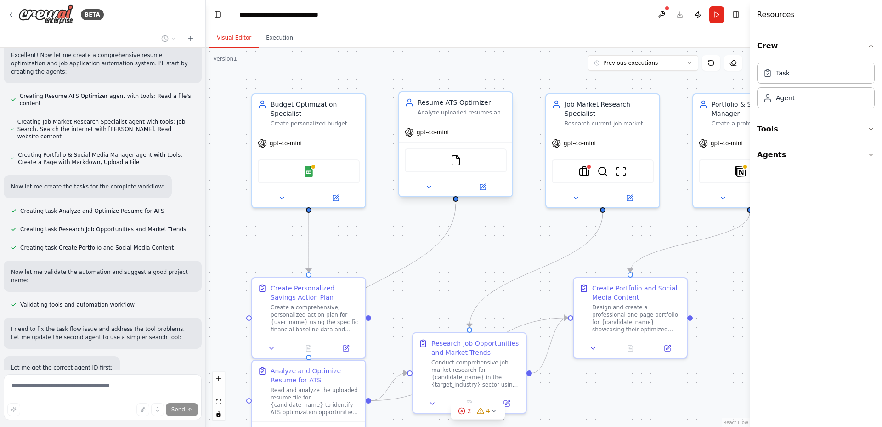
click at [472, 111] on div "Analyze uploaded resumes and optimize them for ATS (Applicant Tracking System) …" at bounding box center [462, 112] width 89 height 7
click at [325, 108] on div "Budget Optimization Specialist" at bounding box center [315, 107] width 89 height 18
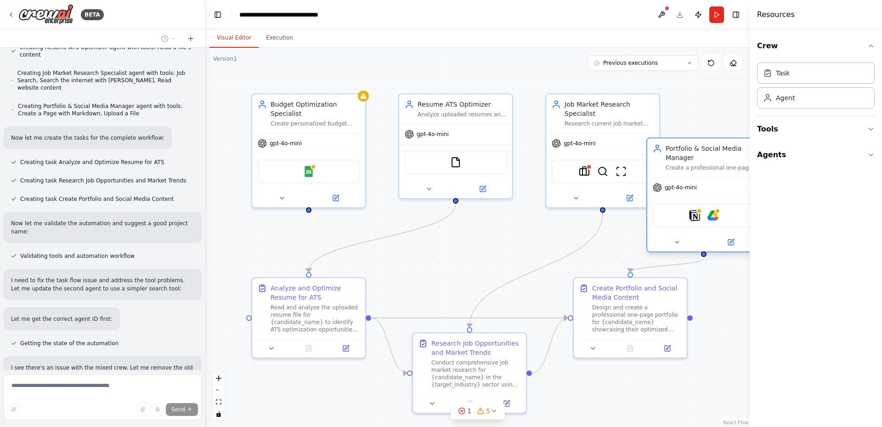
scroll to position [2526, 0]
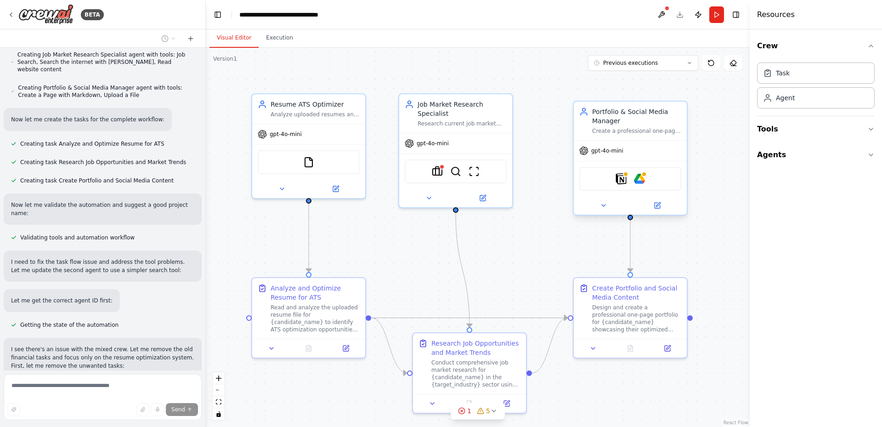
drag, startPoint x: 722, startPoint y: 100, endPoint x: 604, endPoint y: 114, distance: 118.9
click at [604, 114] on div "Portfolio & Social Media Manager" at bounding box center [636, 116] width 89 height 18
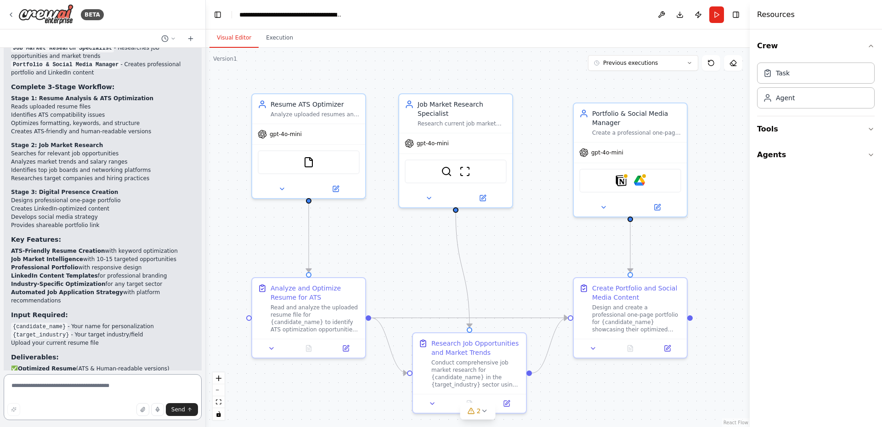
scroll to position [3251, 0]
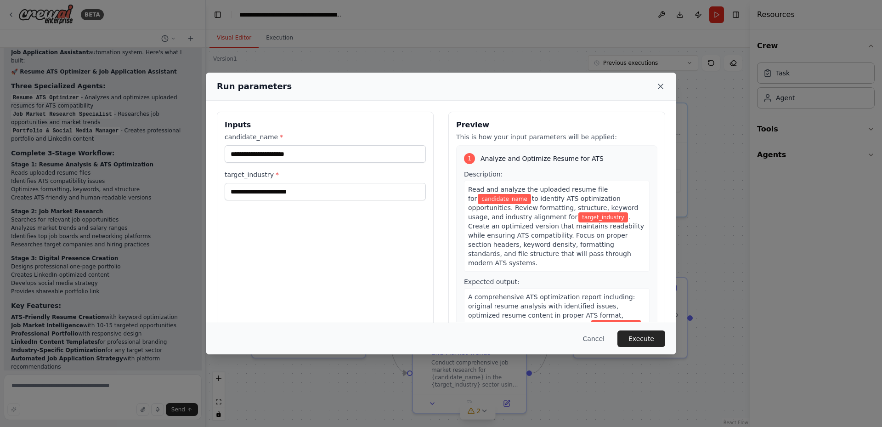
click at [658, 87] on icon at bounding box center [660, 86] width 9 height 9
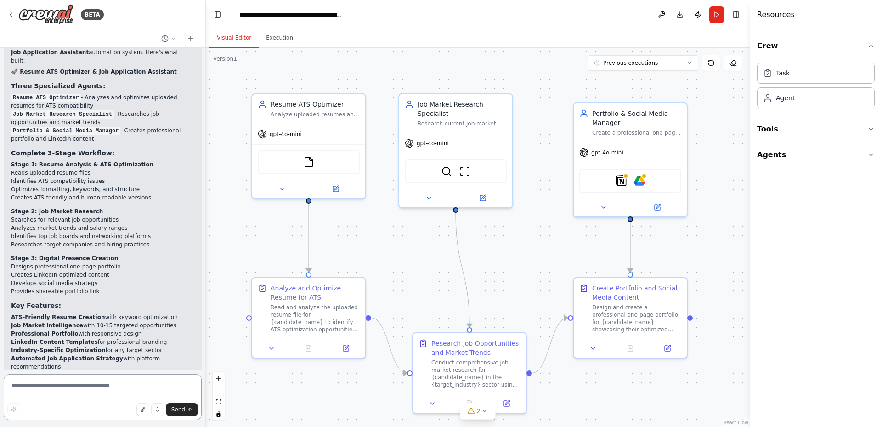
click at [47, 393] on textarea at bounding box center [103, 397] width 198 height 46
click at [719, 12] on button "Run" at bounding box center [716, 14] width 15 height 17
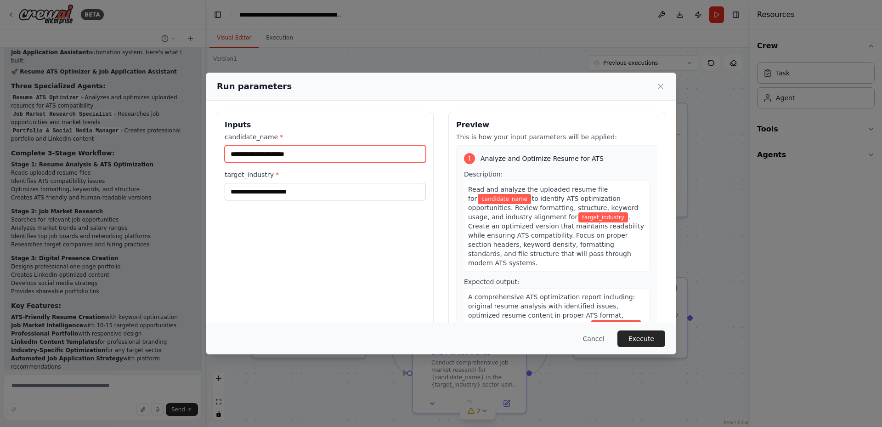
click at [281, 148] on input "candidate_name *" at bounding box center [325, 153] width 201 height 17
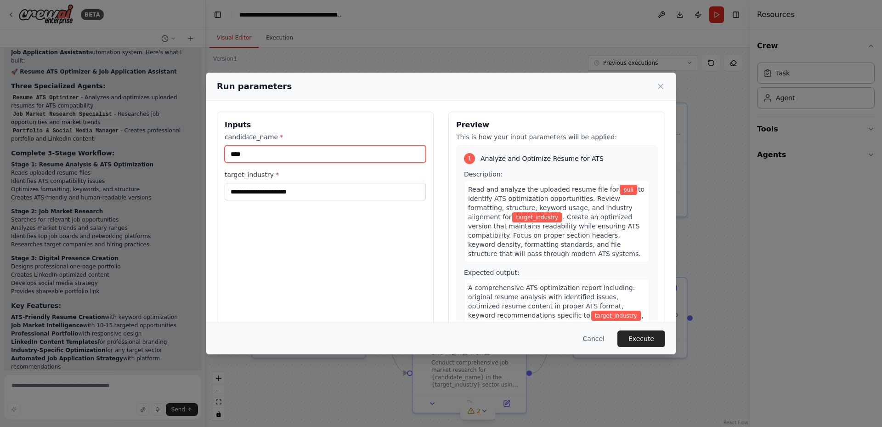
type input "****"
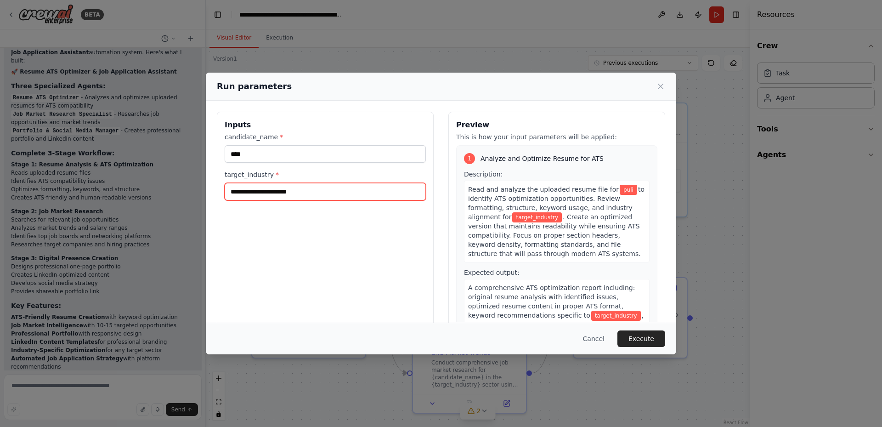
click at [284, 198] on input "target_industry *" at bounding box center [325, 191] width 201 height 17
type input "**********"
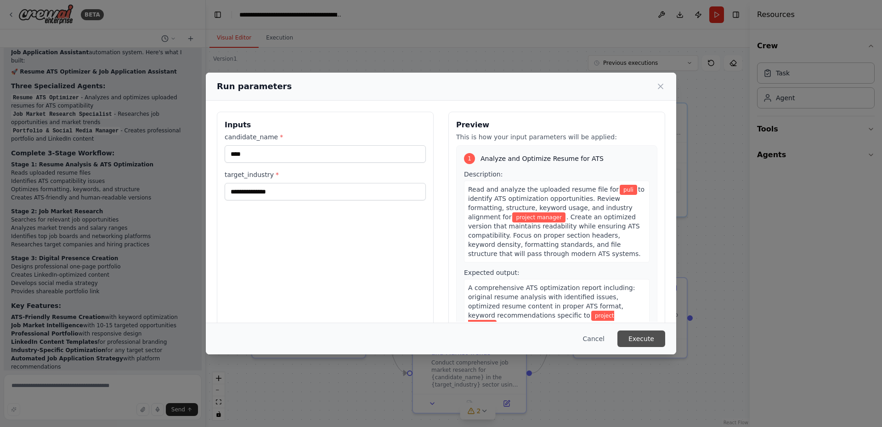
click at [646, 342] on button "Execute" at bounding box center [642, 338] width 48 height 17
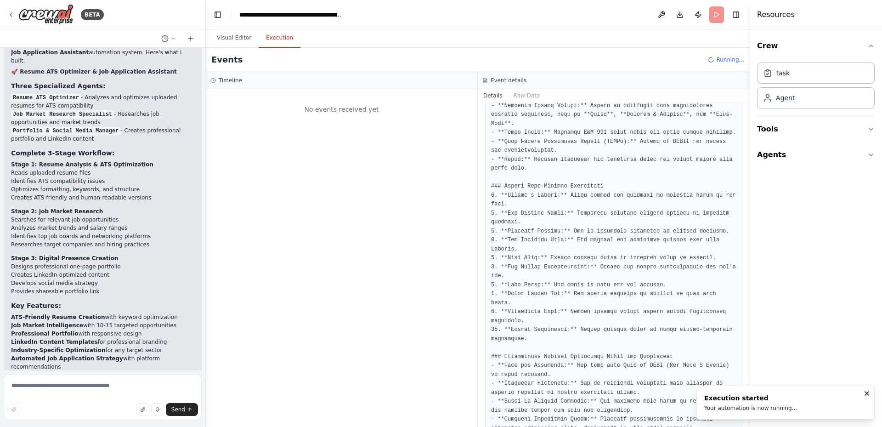
scroll to position [0, 0]
click at [285, 42] on button "Execution" at bounding box center [280, 37] width 42 height 19
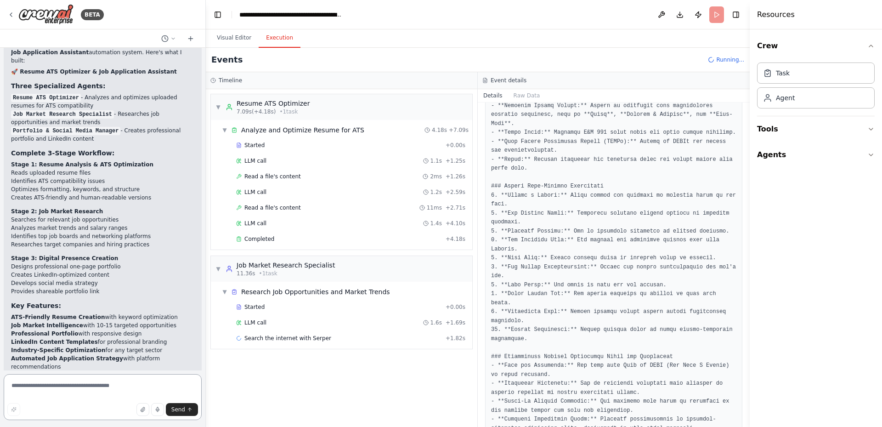
click at [93, 391] on textarea at bounding box center [103, 397] width 198 height 46
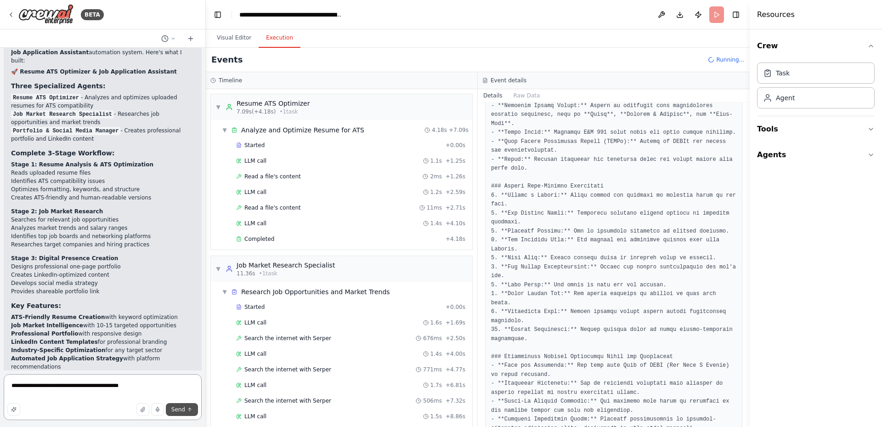
type textarea "**********"
click at [178, 410] on span "Send" at bounding box center [178, 409] width 14 height 7
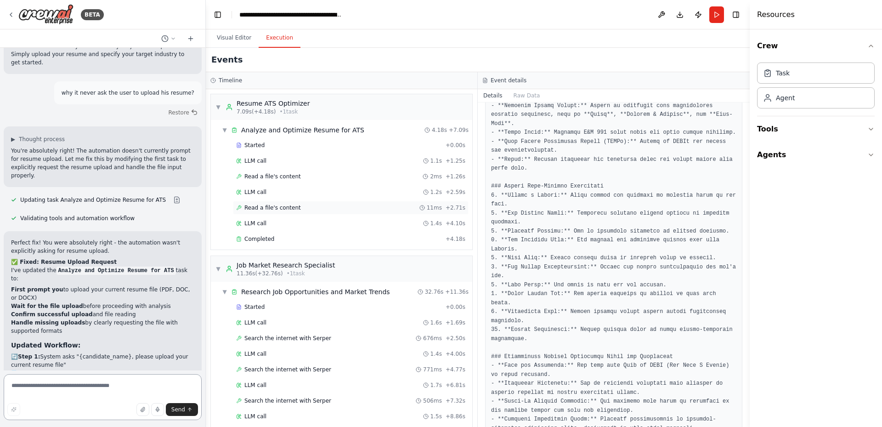
scroll to position [3653, 0]
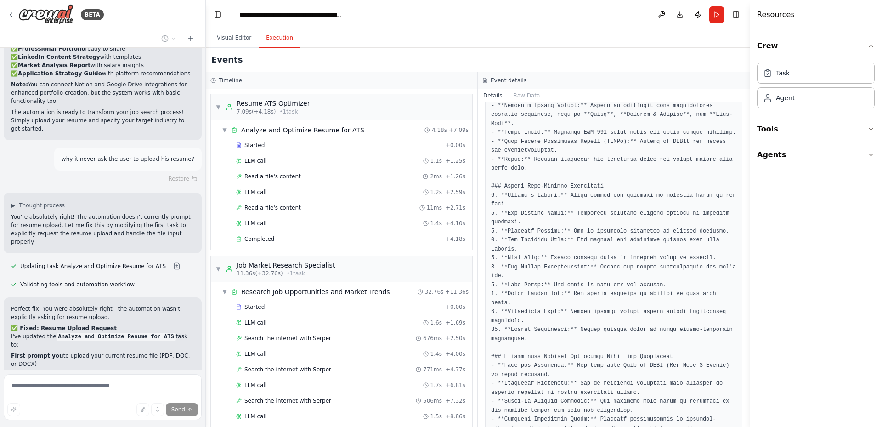
scroll to position [3608, 0]
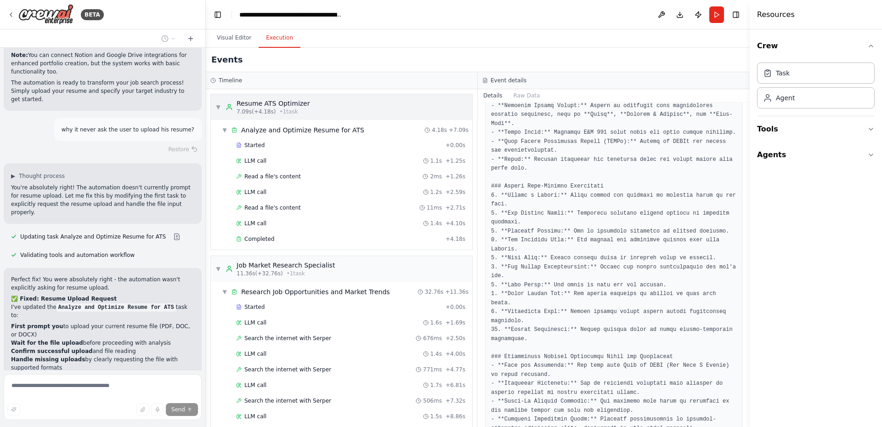
click at [299, 112] on div "7.09s (+4.18s) • 1 task" at bounding box center [274, 111] width 74 height 7
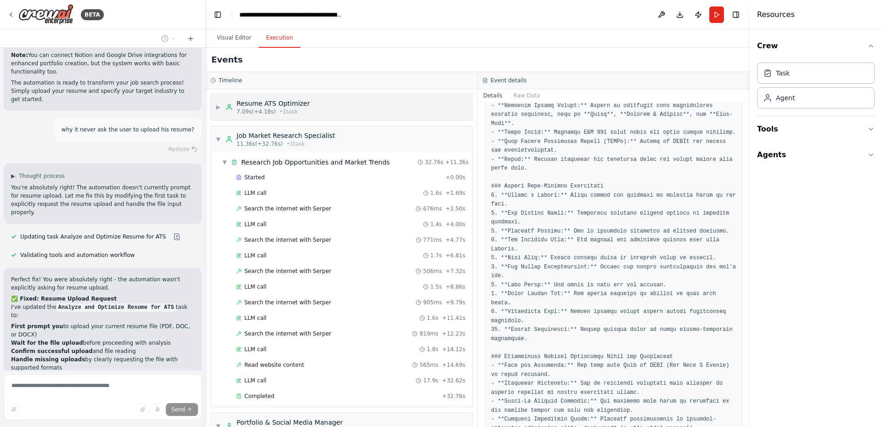
click at [221, 107] on span "▶" at bounding box center [218, 106] width 6 height 7
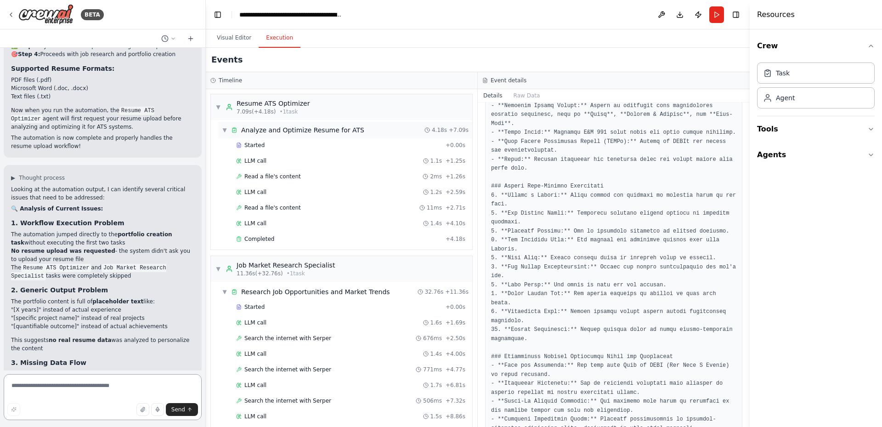
scroll to position [3989, 0]
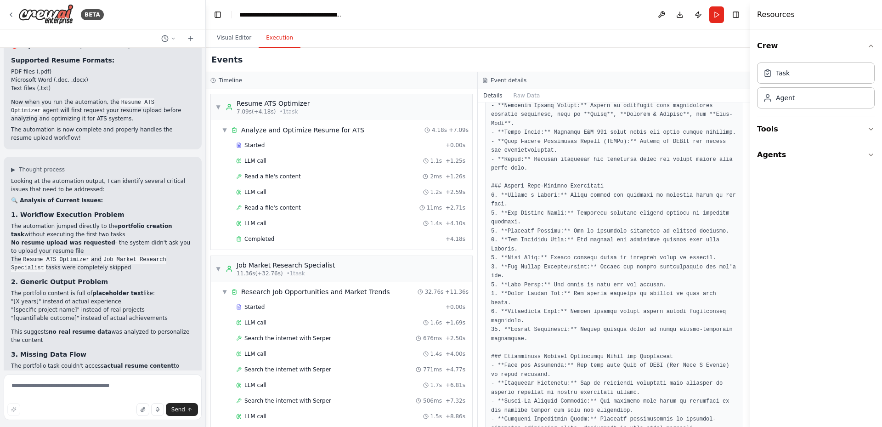
drag, startPoint x: 10, startPoint y: 289, endPoint x: 111, endPoint y: 298, distance: 101.5
click at [111, 298] on div "▶ Thought process Looking at the automation output, I can identify several crit…" at bounding box center [103, 362] width 198 height 411
copy li "Would you prefer the automation to: Ask for resume upload at the beginning"
click at [108, 390] on textarea at bounding box center [103, 397] width 198 height 46
paste textarea "**********"
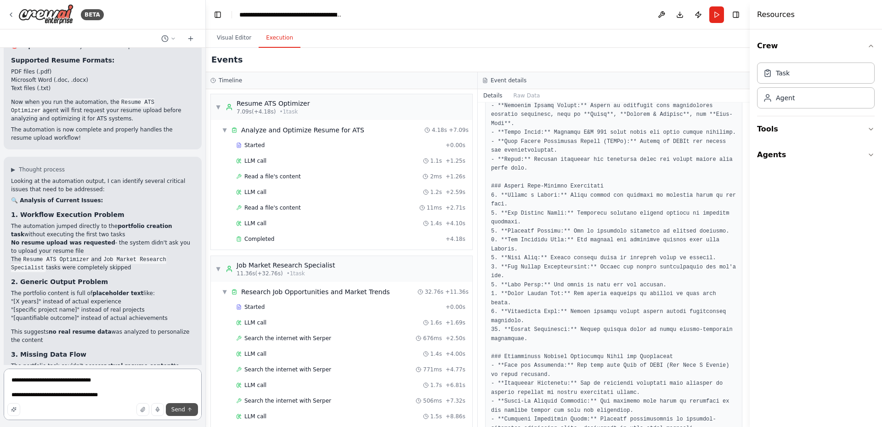
type textarea "**********"
click at [187, 411] on icon "submit" at bounding box center [190, 410] width 6 height 6
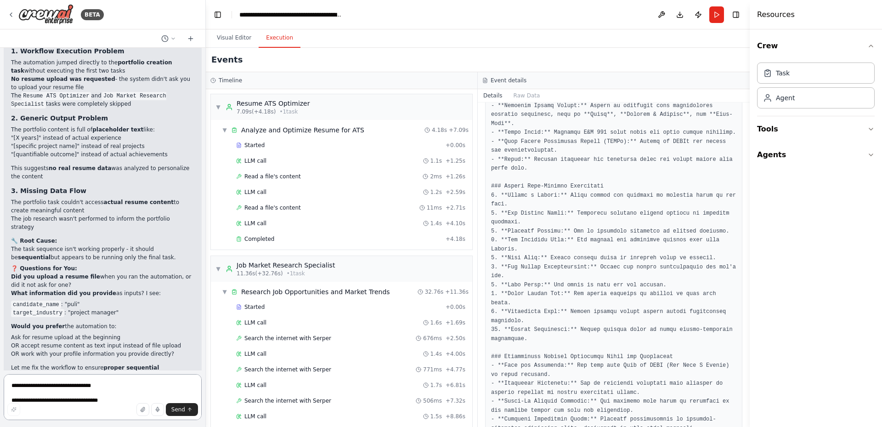
scroll to position [4799, 0]
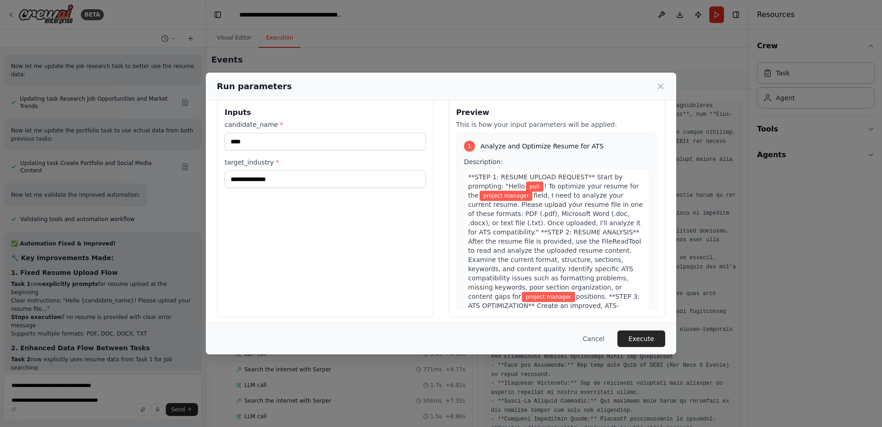
scroll to position [18, 0]
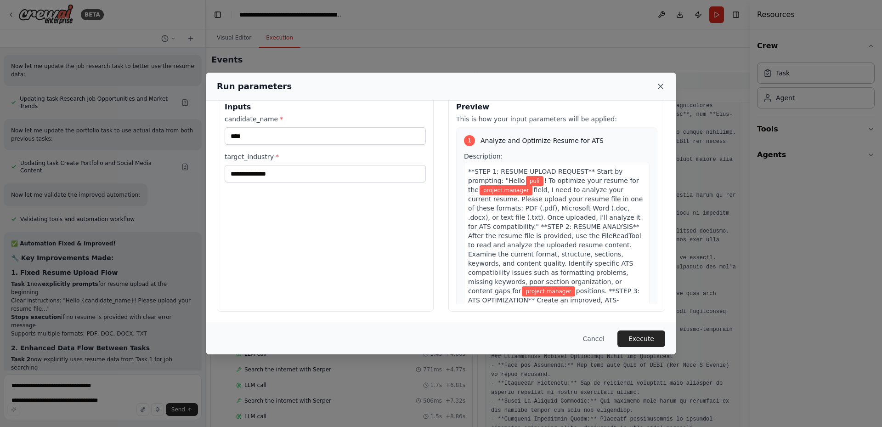
click at [661, 88] on icon at bounding box center [660, 86] width 9 height 9
